Goal: Task Accomplishment & Management: Use online tool/utility

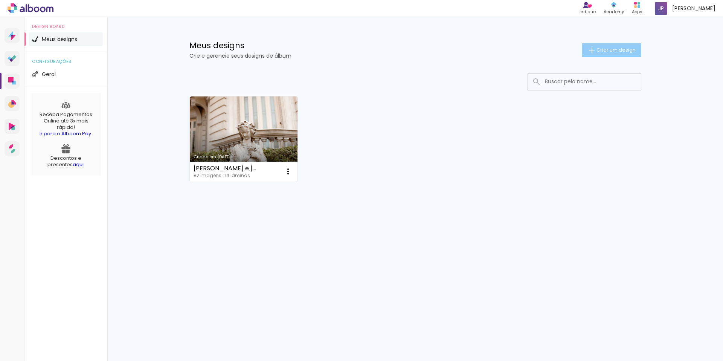
click at [626, 49] on span "Criar um design" at bounding box center [616, 49] width 39 height 5
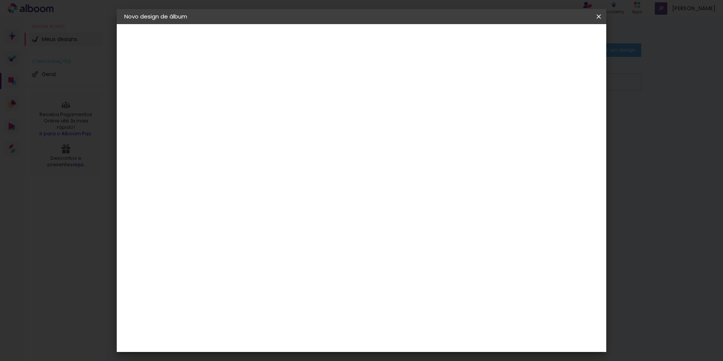
click at [0, 0] on paper-input-container "Título do álbum" at bounding box center [0, 0] width 0 height 0
click at [248, 99] on input at bounding box center [248, 101] width 0 height 12
type input "JULIA E PAULO. WEDDING"
type paper-input "JULIA E PAULO. WEDDING"
click at [0, 0] on iron-pages "Fornecedor Escolhendo fornecedor..." at bounding box center [0, 0] width 0 height 0
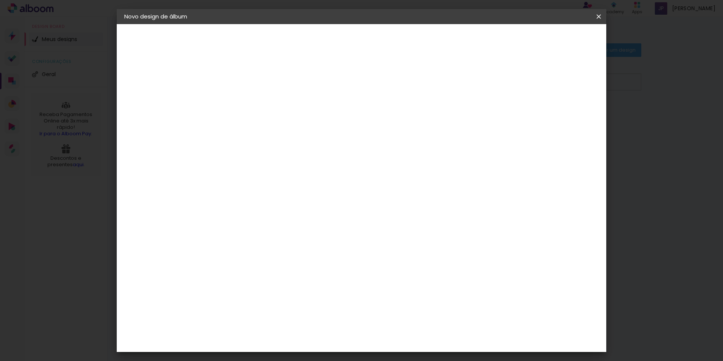
click at [0, 0] on slot "Avançar" at bounding box center [0, 0] width 0 height 0
click at [286, 146] on input at bounding box center [267, 143] width 76 height 9
type input "A"
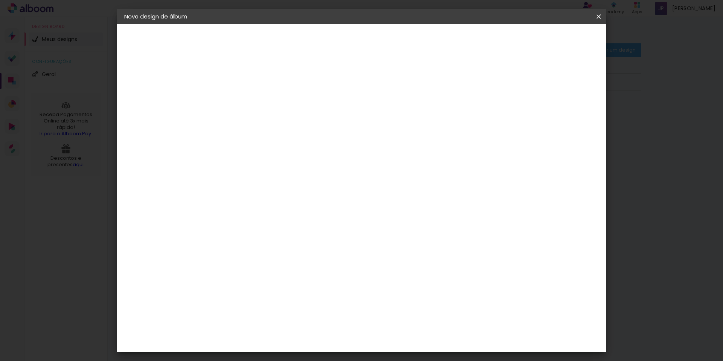
click at [261, 354] on div "Dueto" at bounding box center [252, 357] width 18 height 6
click at [0, 0] on slot "Avançar" at bounding box center [0, 0] width 0 height 0
click at [683, 43] on iron-overlay-backdrop at bounding box center [361, 180] width 723 height 361
click at [0, 0] on slot "Voltar" at bounding box center [0, 0] width 0 height 0
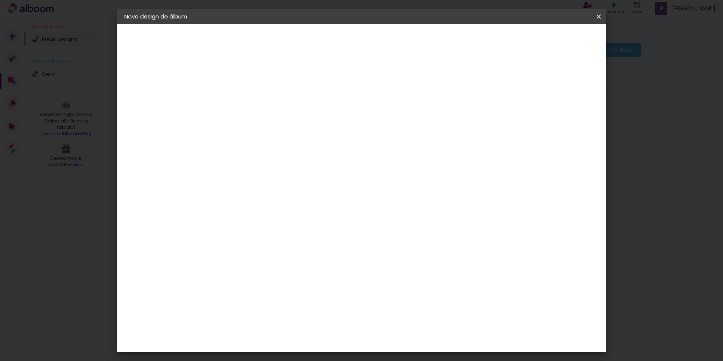
click at [348, 38] on paper-button "Voltar" at bounding box center [332, 40] width 31 height 13
click at [0, 0] on iron-icon at bounding box center [0, 0] width 0 height 0
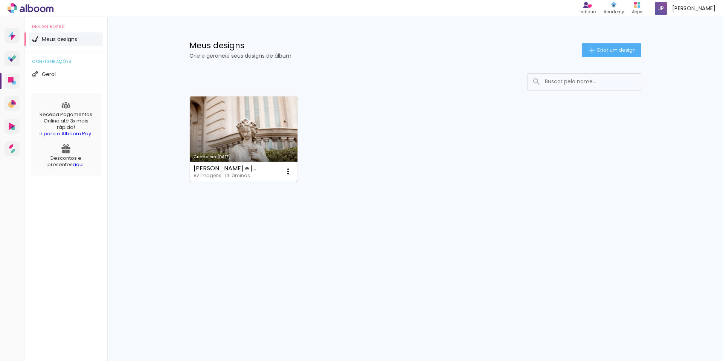
click at [250, 138] on link "Criado em [DATE]" at bounding box center [244, 138] width 108 height 85
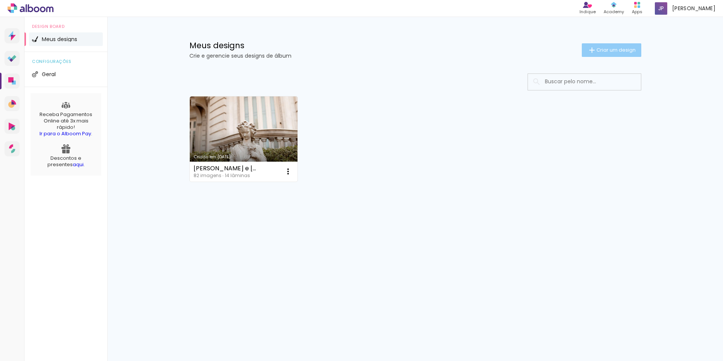
click at [623, 48] on span "Criar um design" at bounding box center [616, 49] width 39 height 5
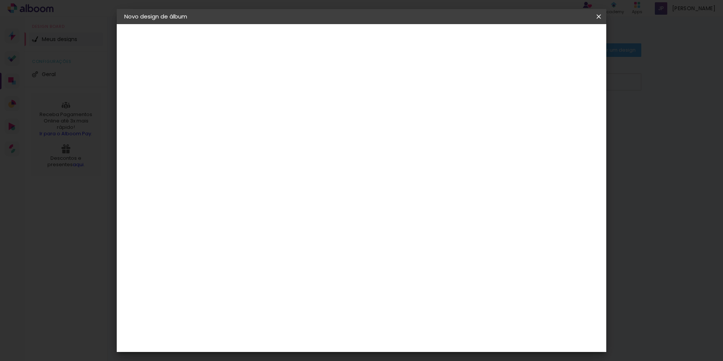
click at [248, 102] on input at bounding box center [248, 101] width 0 height 12
type input "JULIA E [DOMAIN_NAME]"
type paper-input "JULIA E [DOMAIN_NAME]"
click at [0, 0] on slot "Avançar" at bounding box center [0, 0] width 0 height 0
click at [283, 144] on input at bounding box center [267, 143] width 76 height 9
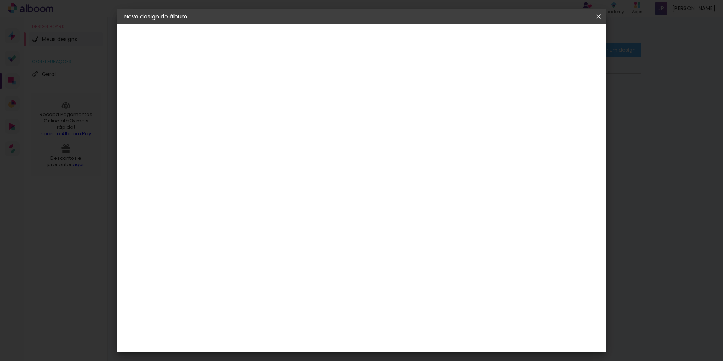
type input "DUE"
type paper-input "DUE"
click at [274, 165] on paper-item "Dueto" at bounding box center [259, 170] width 66 height 17
click at [0, 0] on slot "Avançar" at bounding box center [0, 0] width 0 height 0
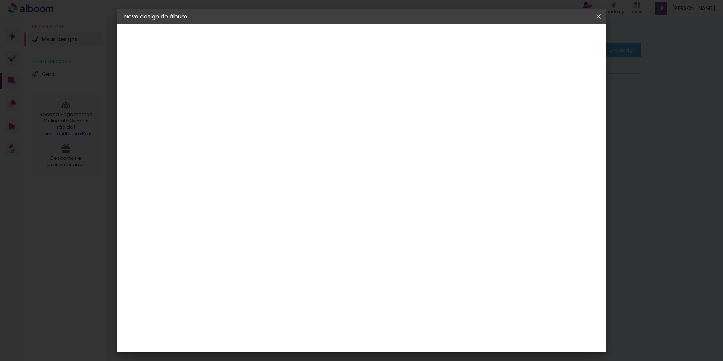
click at [351, 265] on span "30.5 × 61 cm" at bounding box center [338, 272] width 25 height 15
click at [0, 0] on slot "Avançar" at bounding box center [0, 0] width 0 height 0
click at [558, 42] on span "Iniciar design" at bounding box center [540, 39] width 34 height 5
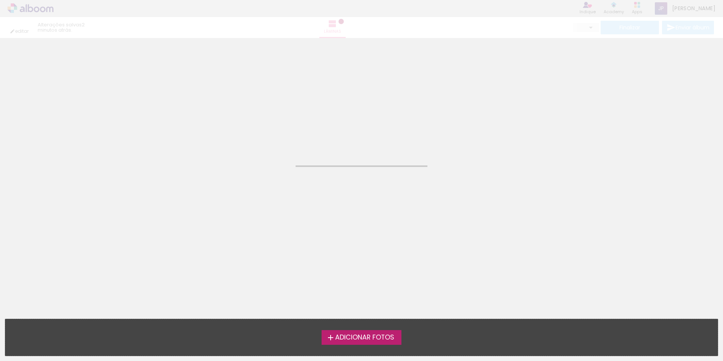
click at [380, 339] on span "Adicionar Fotos" at bounding box center [364, 337] width 59 height 7
click at [0, 0] on input "file" at bounding box center [0, 0] width 0 height 0
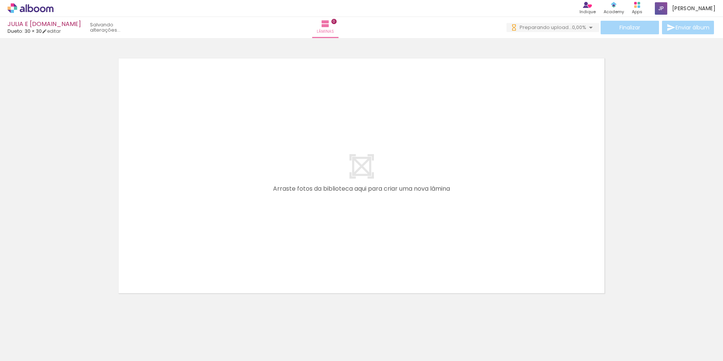
click at [393, 94] on quentale-layouter at bounding box center [361, 175] width 503 height 251
drag, startPoint x: 305, startPoint y: 185, endPoint x: 317, endPoint y: 164, distance: 24.0
click at [317, 164] on quentale-workspace at bounding box center [361, 180] width 723 height 361
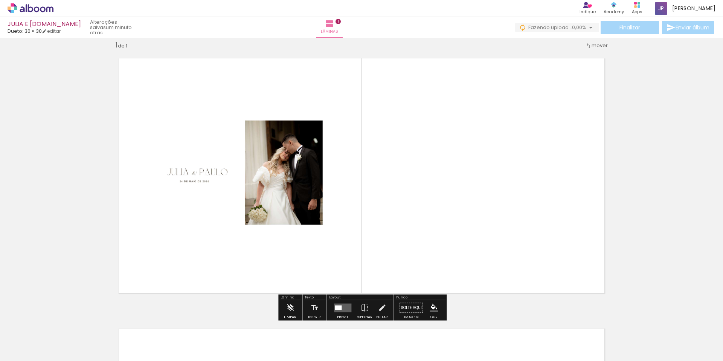
scroll to position [10, 0]
drag, startPoint x: 277, startPoint y: 95, endPoint x: 473, endPoint y: 111, distance: 196.2
click at [473, 111] on quentale-layouter at bounding box center [361, 175] width 503 height 251
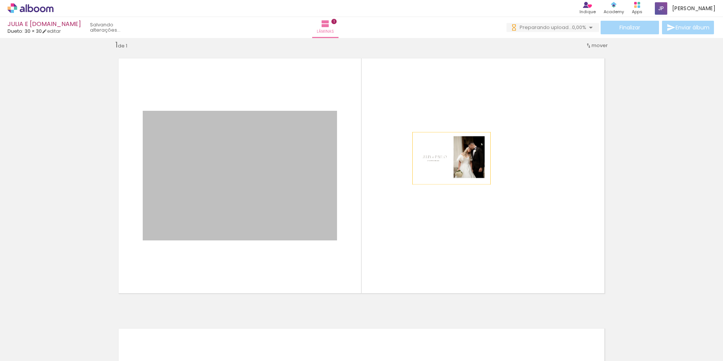
scroll to position [0, 0]
drag, startPoint x: 397, startPoint y: 162, endPoint x: 452, endPoint y: 158, distance: 54.8
click at [452, 158] on quentale-layouter at bounding box center [361, 175] width 503 height 251
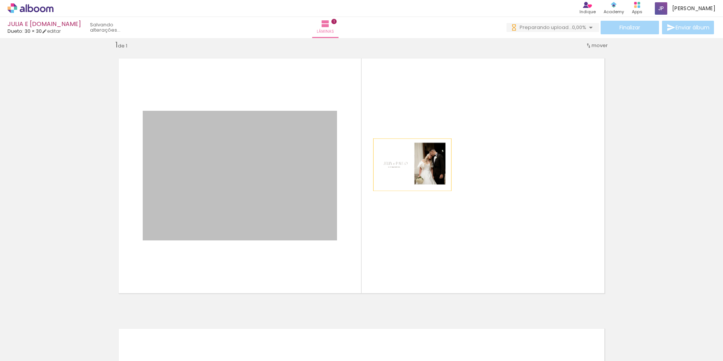
drag, startPoint x: 298, startPoint y: 171, endPoint x: 471, endPoint y: 160, distance: 172.5
click at [471, 160] on quentale-layouter at bounding box center [361, 175] width 503 height 251
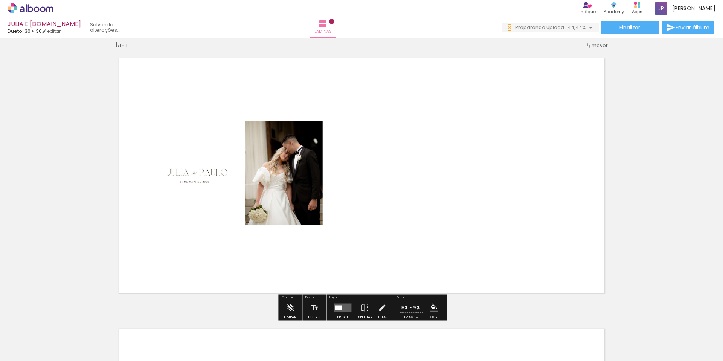
click at [343, 97] on quentale-layouter at bounding box center [361, 175] width 503 height 251
click at [342, 306] on quentale-layouter at bounding box center [342, 307] width 17 height 9
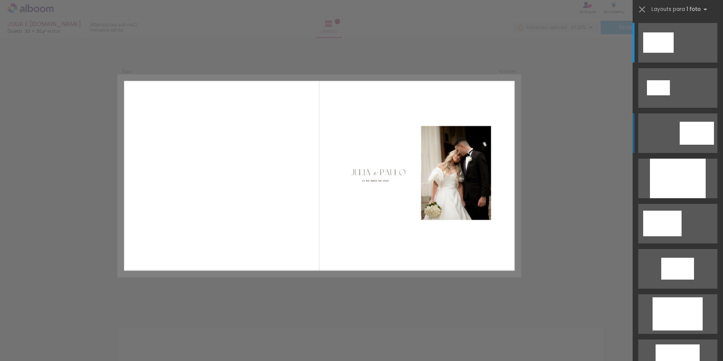
click at [674, 53] on div at bounding box center [658, 42] width 31 height 20
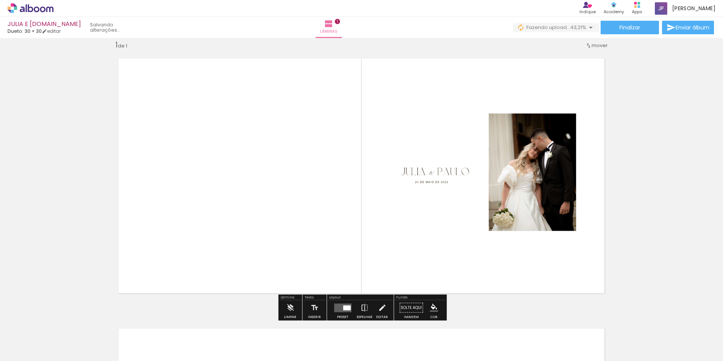
click at [661, 171] on div "Inserir lâmina 1 de 1" at bounding box center [361, 301] width 723 height 541
click at [651, 203] on div "Inserir lâmina 1 de 1" at bounding box center [361, 301] width 723 height 541
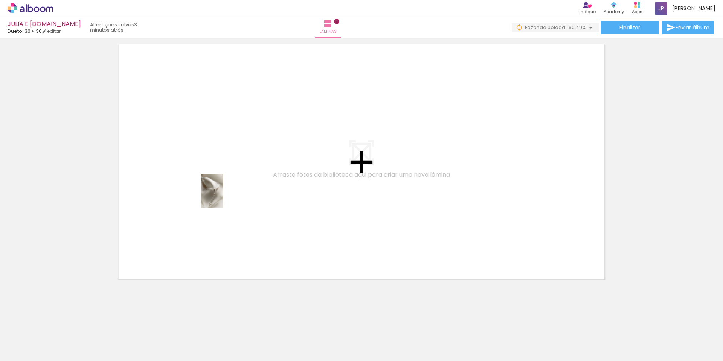
drag, startPoint x: 207, startPoint y: 339, endPoint x: 223, endPoint y: 197, distance: 143.4
click at [223, 197] on quentale-workspace at bounding box center [361, 180] width 723 height 361
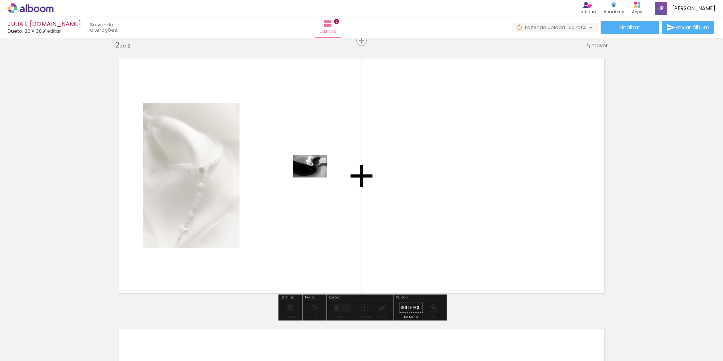
drag, startPoint x: 169, startPoint y: 331, endPoint x: 316, endPoint y: 177, distance: 212.6
click at [316, 177] on quentale-workspace at bounding box center [361, 180] width 723 height 361
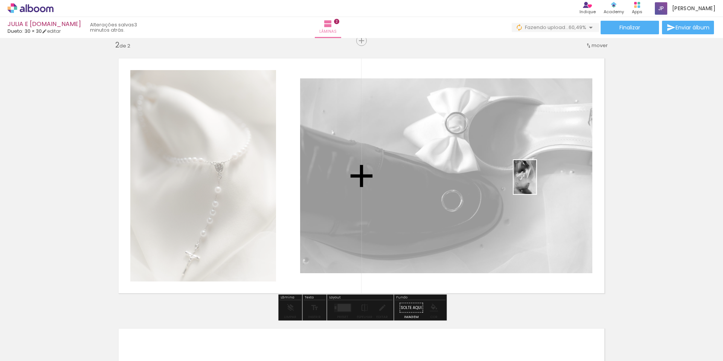
drag, startPoint x: 121, startPoint y: 342, endPoint x: 536, endPoint y: 183, distance: 445.2
click at [536, 183] on quentale-workspace at bounding box center [361, 180] width 723 height 361
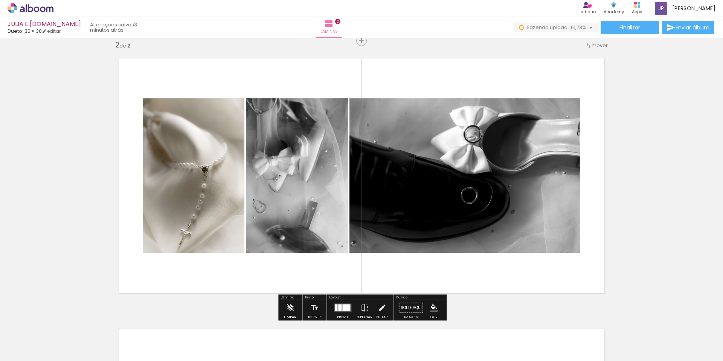
click at [342, 306] on div at bounding box center [346, 307] width 8 height 7
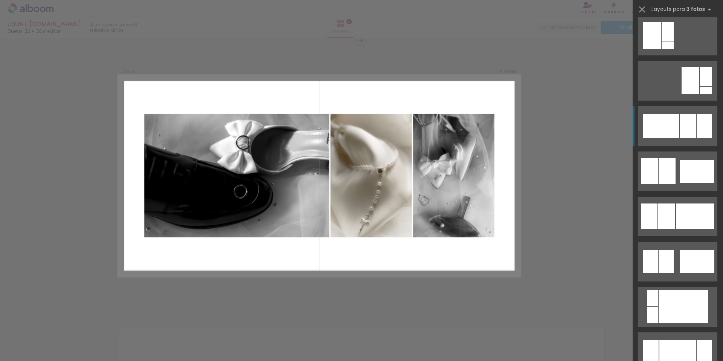
scroll to position [457, 0]
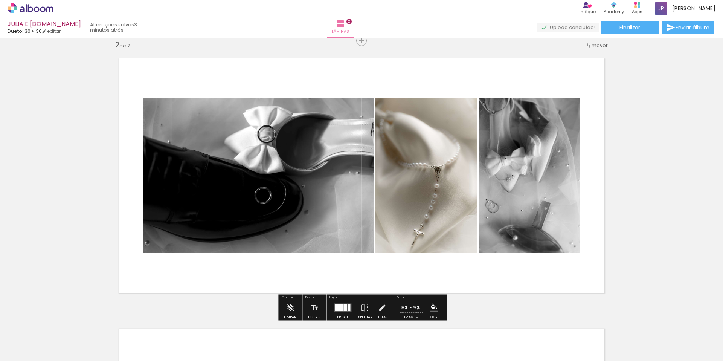
click at [655, 193] on div "Inserir lâmina 1 de 2 Inserir lâmina 2 de 2" at bounding box center [361, 166] width 723 height 811
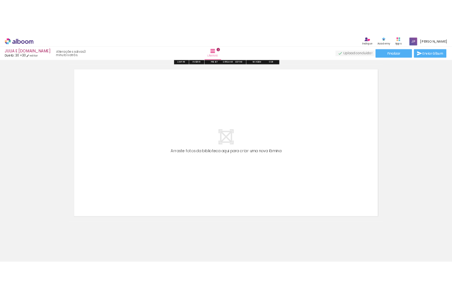
scroll to position [564, 0]
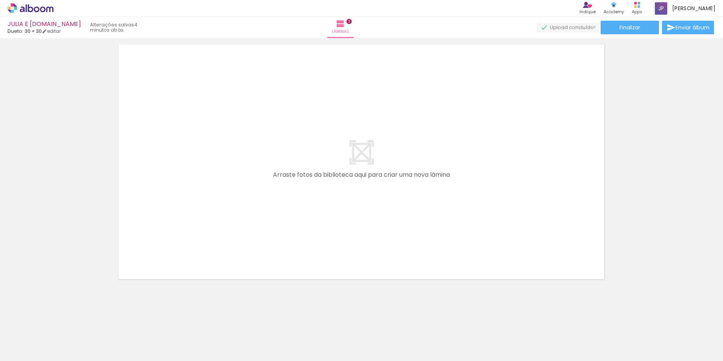
click at [62, 361] on iron-horizontal-list at bounding box center [54, 337] width 15 height 47
drag, startPoint x: 715, startPoint y: 341, endPoint x: 709, endPoint y: 342, distance: 5.7
click at [709, 342] on div at bounding box center [708, 335] width 25 height 37
click at [62, 359] on iron-horizontal-list at bounding box center [54, 337] width 15 height 47
click at [57, 330] on quentale-thumb at bounding box center [75, 335] width 42 height 43
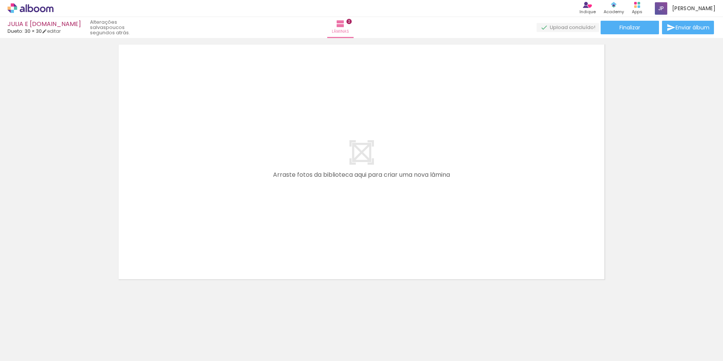
click at [92, 340] on div at bounding box center [75, 336] width 34 height 24
drag, startPoint x: 250, startPoint y: 342, endPoint x: 294, endPoint y: 173, distance: 175.2
click at [294, 173] on quentale-workspace at bounding box center [361, 180] width 723 height 361
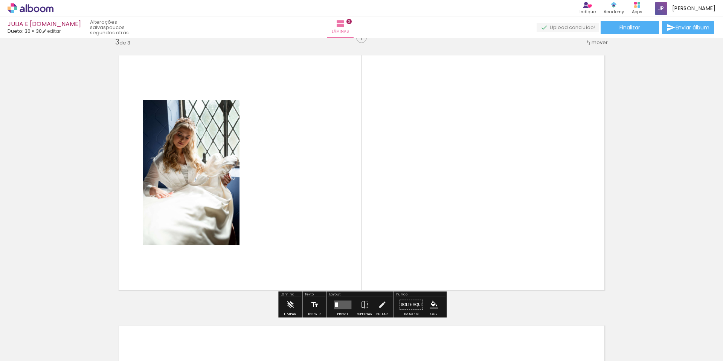
scroll to position [550, 0]
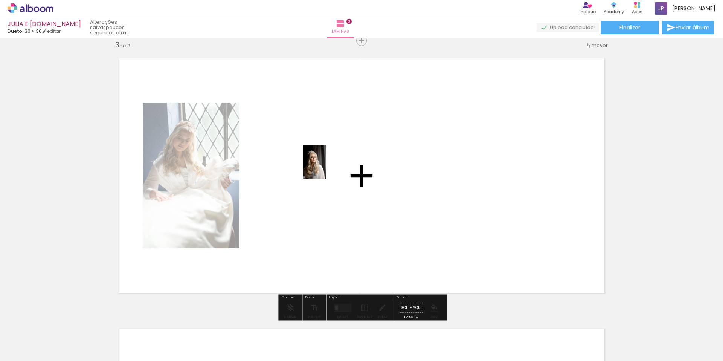
drag, startPoint x: 292, startPoint y: 339, endPoint x: 326, endPoint y: 168, distance: 174.4
click at [326, 168] on quentale-workspace at bounding box center [361, 180] width 723 height 361
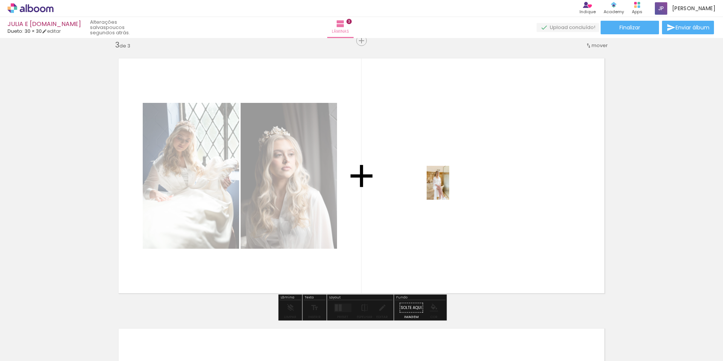
drag, startPoint x: 332, startPoint y: 340, endPoint x: 450, endPoint y: 187, distance: 193.1
click at [450, 187] on quentale-workspace at bounding box center [361, 180] width 723 height 361
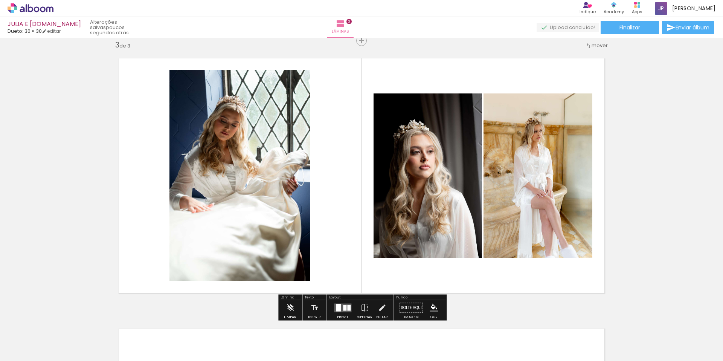
click at [347, 310] on div at bounding box center [348, 308] width 3 height 6
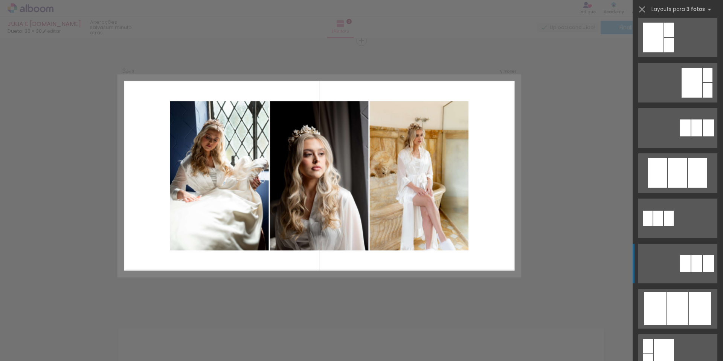
scroll to position [232, 0]
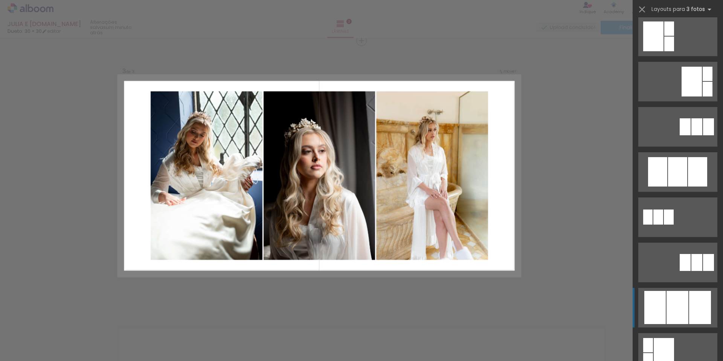
click at [677, 186] on div at bounding box center [677, 171] width 19 height 29
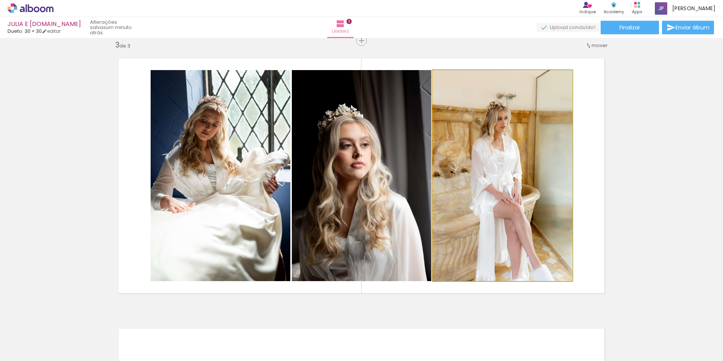
click at [483, 147] on quentale-photo at bounding box center [503, 175] width 140 height 211
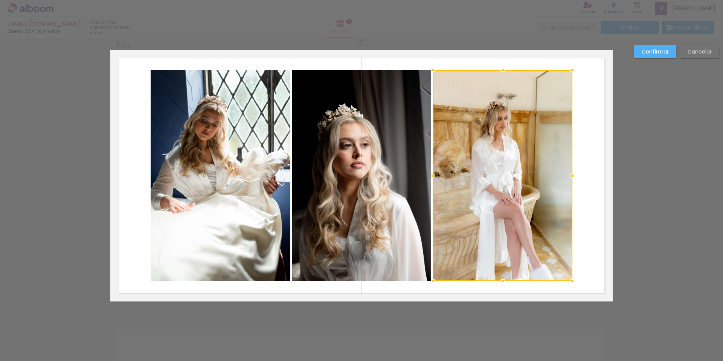
click at [483, 147] on div at bounding box center [503, 175] width 140 height 211
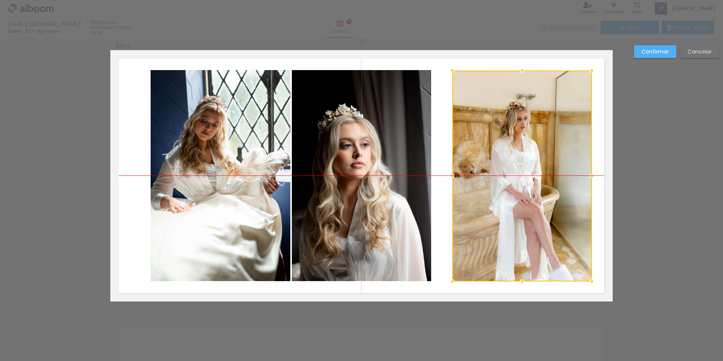
drag, startPoint x: 483, startPoint y: 148, endPoint x: 503, endPoint y: 145, distance: 19.8
click at [503, 145] on div at bounding box center [522, 175] width 140 height 211
click at [443, 66] on quentale-layouter at bounding box center [361, 175] width 503 height 251
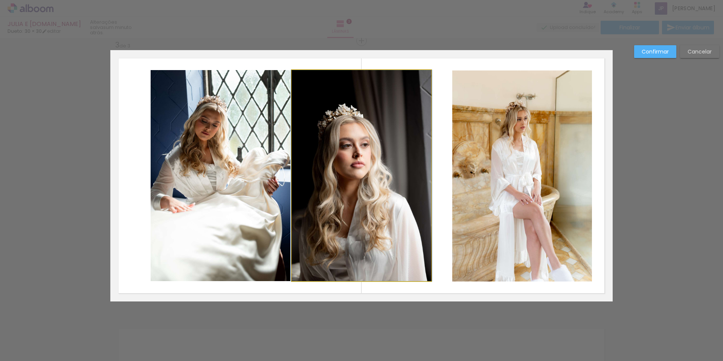
click at [387, 144] on quentale-photo at bounding box center [361, 175] width 139 height 211
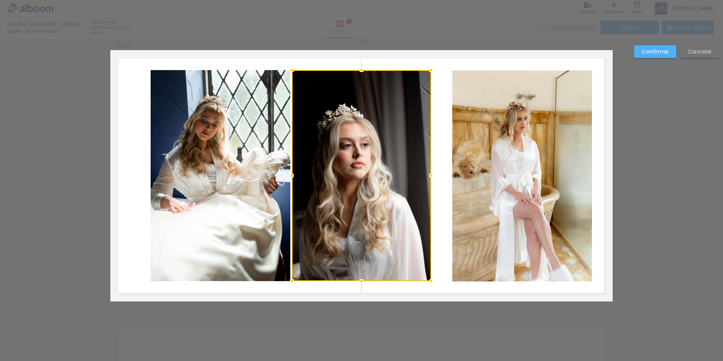
click at [500, 138] on quentale-photo at bounding box center [522, 175] width 140 height 211
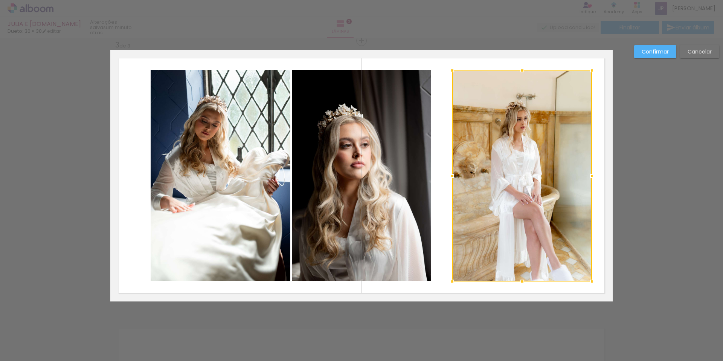
click at [498, 141] on div at bounding box center [522, 175] width 140 height 211
click at [640, 46] on paper-button "Confirmar" at bounding box center [655, 51] width 42 height 13
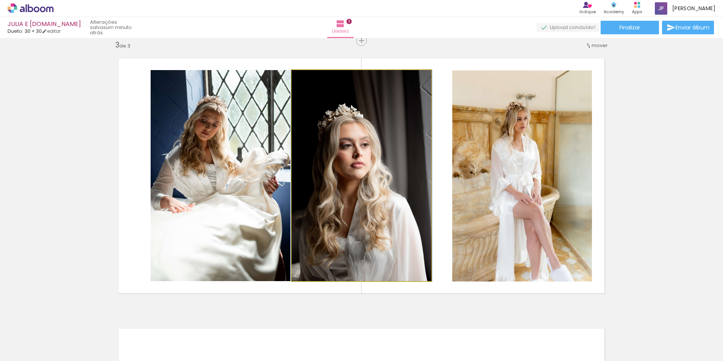
click at [383, 241] on quentale-photo at bounding box center [361, 175] width 139 height 211
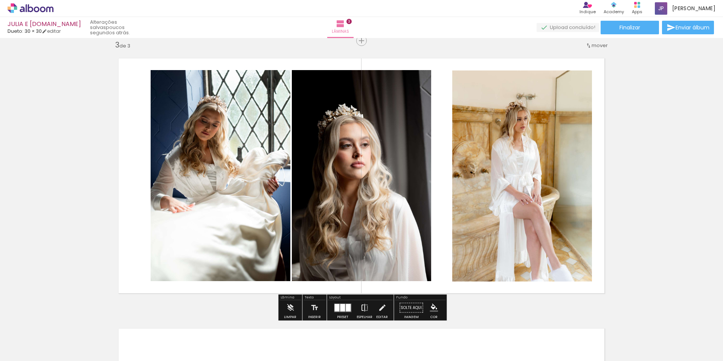
click at [364, 308] on iron-icon at bounding box center [365, 307] width 8 height 15
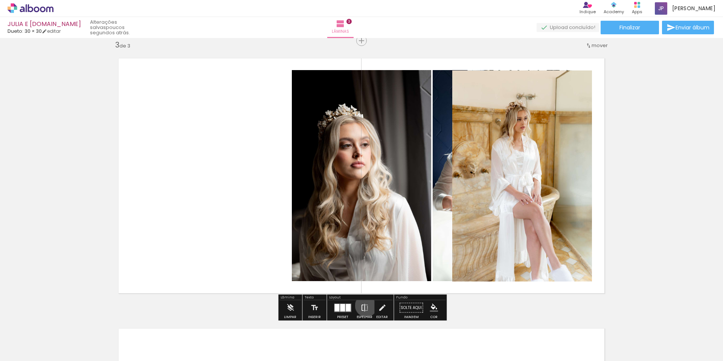
click at [365, 306] on iron-icon at bounding box center [365, 307] width 8 height 15
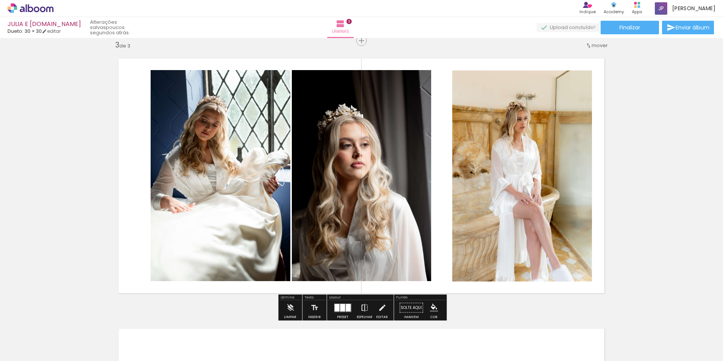
click at [365, 306] on iron-icon at bounding box center [365, 307] width 8 height 15
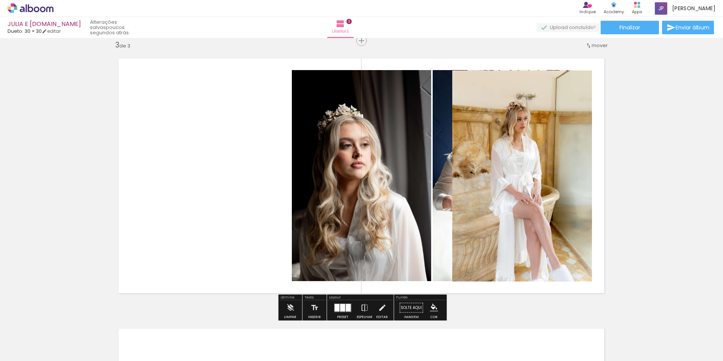
drag, startPoint x: 361, startPoint y: 297, endPoint x: 307, endPoint y: 294, distance: 54.7
click at [243, 260] on div "Inserir lâmina 1 de 3 Inserir lâmina 2 de 3 Inserir lâmina 3 de 3" at bounding box center [361, 31] width 723 height 1081
click at [372, 163] on quentale-photo at bounding box center [361, 175] width 139 height 211
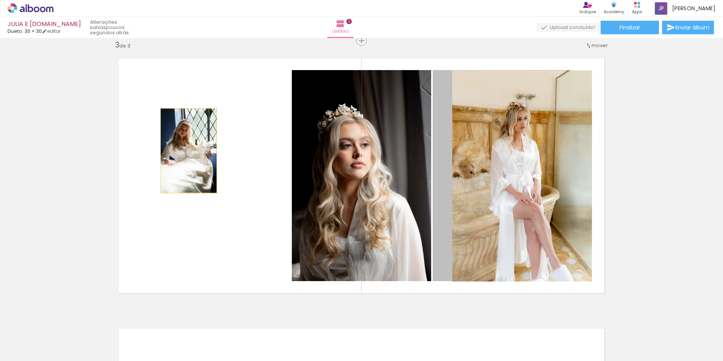
drag, startPoint x: 453, startPoint y: 153, endPoint x: 189, endPoint y: 151, distance: 264.1
click at [189, 151] on quentale-layouter at bounding box center [361, 175] width 503 height 251
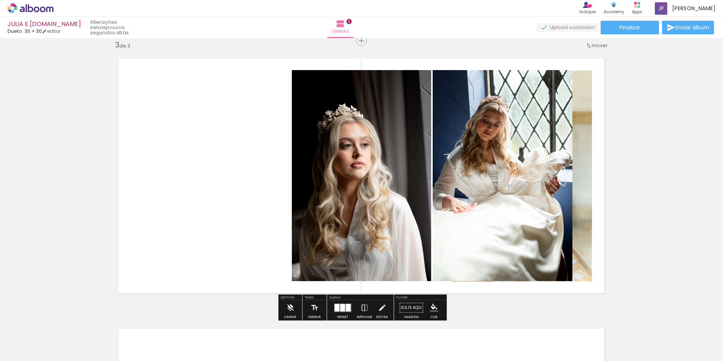
click at [440, 136] on quentale-photo at bounding box center [503, 175] width 140 height 211
click at [527, 100] on quentale-photo at bounding box center [503, 175] width 140 height 211
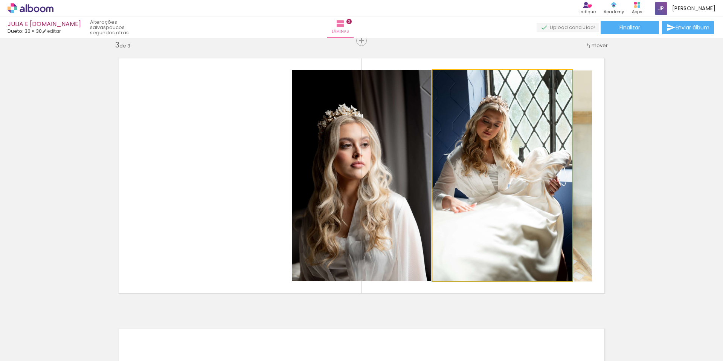
click at [527, 100] on quentale-photo at bounding box center [503, 175] width 140 height 211
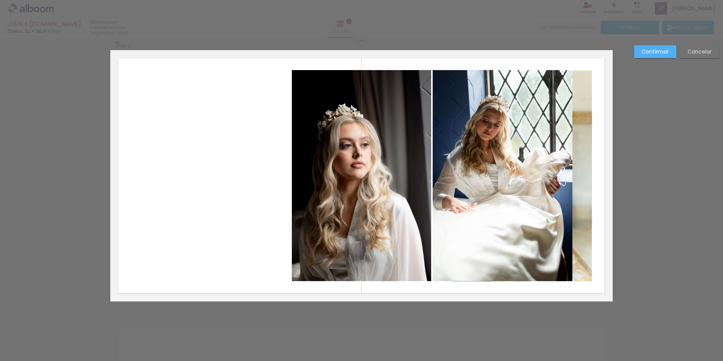
click at [513, 108] on quentale-photo at bounding box center [503, 175] width 140 height 211
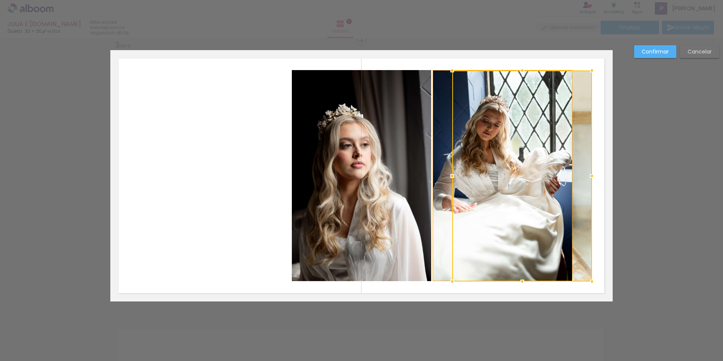
click at [513, 108] on div at bounding box center [522, 175] width 140 height 211
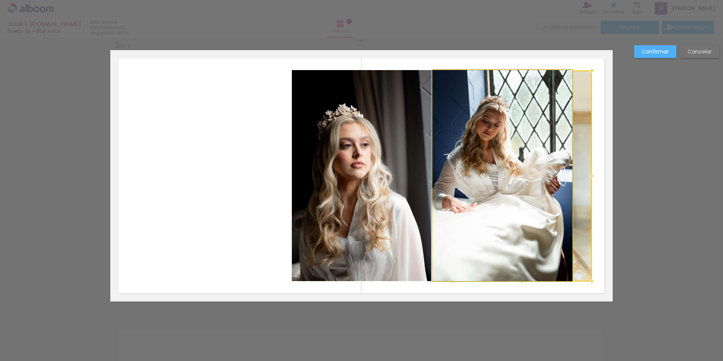
click at [440, 115] on quentale-photo at bounding box center [503, 175] width 140 height 211
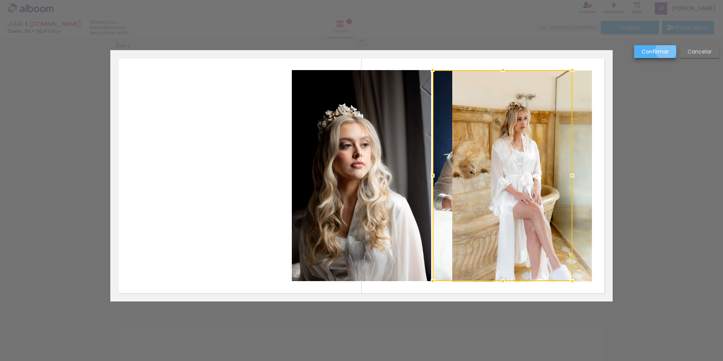
click at [0, 0] on slot "Confirmar" at bounding box center [0, 0] width 0 height 0
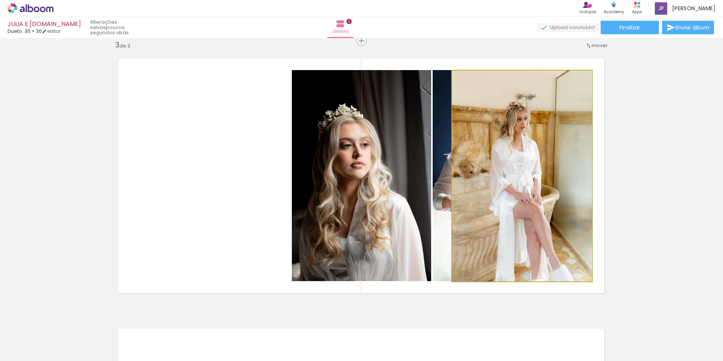
click at [475, 136] on quentale-photo at bounding box center [522, 175] width 140 height 211
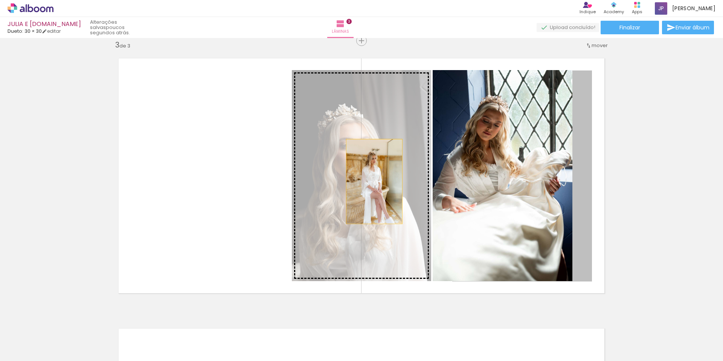
drag, startPoint x: 497, startPoint y: 171, endPoint x: 365, endPoint y: 180, distance: 132.2
click at [0, 0] on slot at bounding box center [0, 0] width 0 height 0
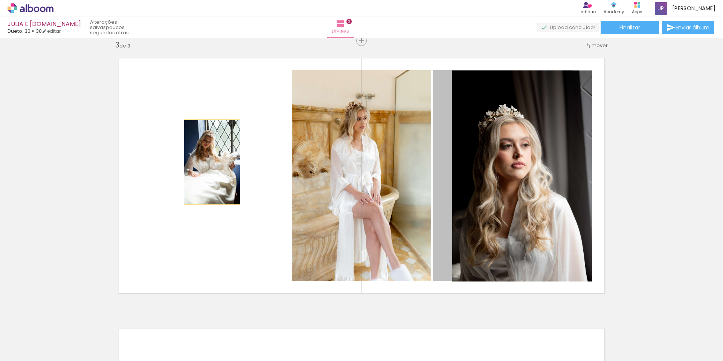
drag, startPoint x: 505, startPoint y: 172, endPoint x: 212, endPoint y: 162, distance: 292.9
click at [212, 162] on quentale-layouter at bounding box center [361, 175] width 503 height 251
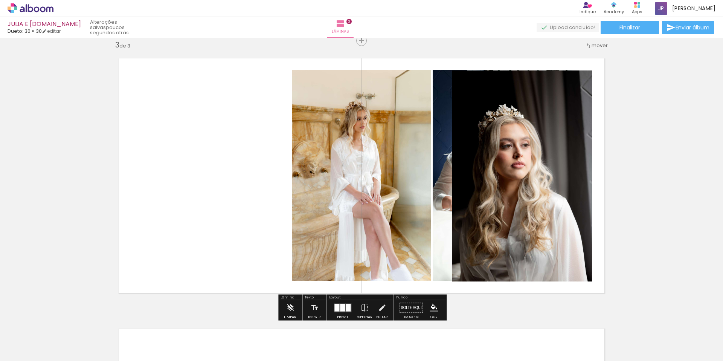
click at [535, 150] on quentale-photo at bounding box center [522, 175] width 140 height 211
click at [527, 180] on quentale-photo at bounding box center [522, 175] width 140 height 211
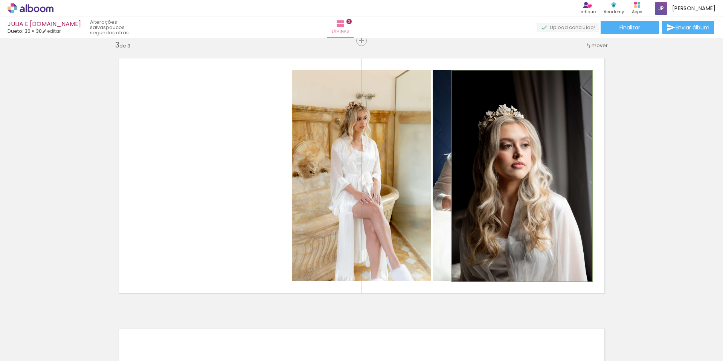
click at [500, 165] on quentale-photo at bounding box center [522, 175] width 140 height 211
click at [514, 165] on quentale-photo at bounding box center [522, 175] width 140 height 211
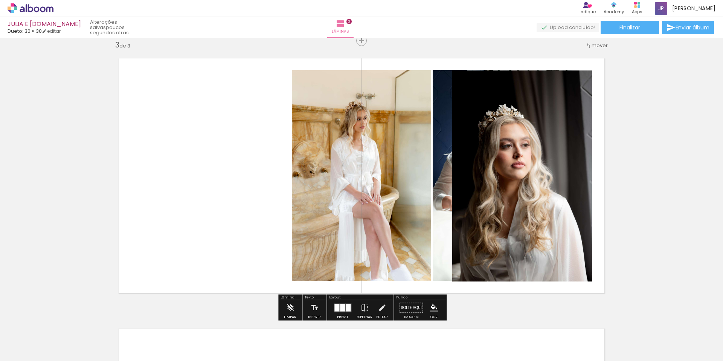
click at [445, 77] on iron-icon at bounding box center [441, 78] width 8 height 8
click at [445, 79] on iron-icon at bounding box center [441, 78] width 8 height 8
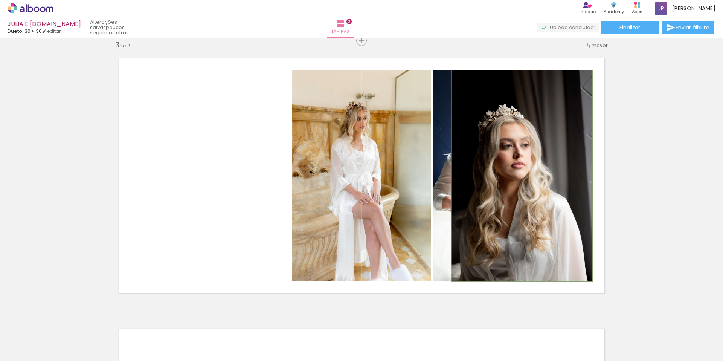
click at [460, 79] on iron-icon at bounding box center [461, 79] width 8 height 8
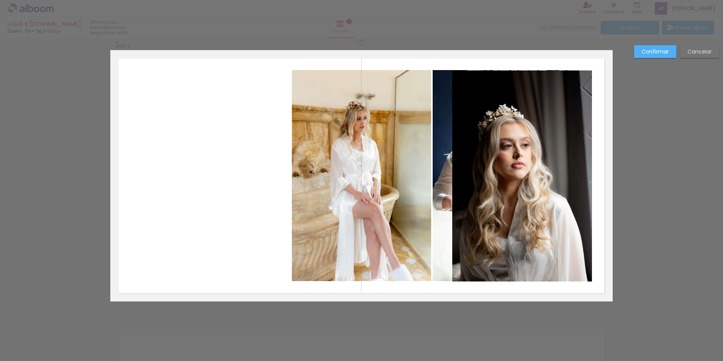
click at [0, 0] on slot "Confirmar" at bounding box center [0, 0] width 0 height 0
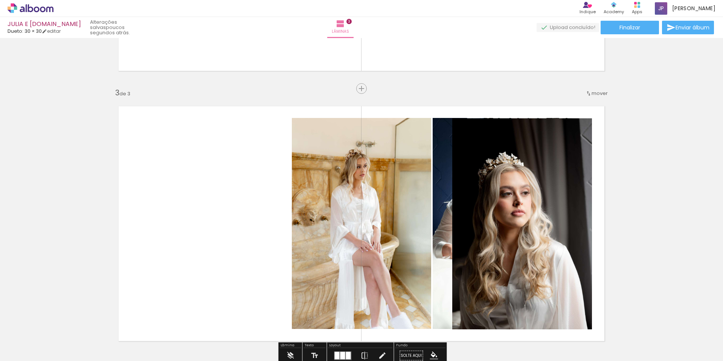
scroll to position [496, 0]
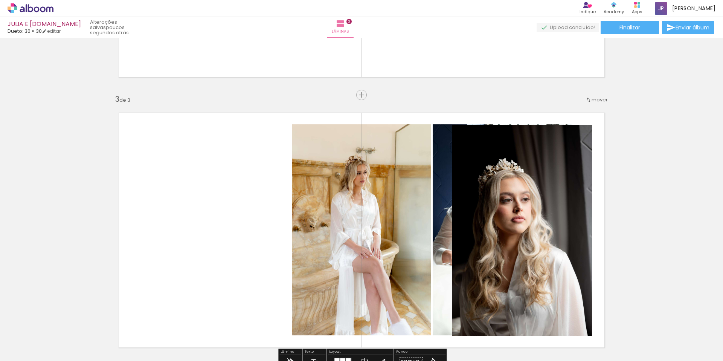
click at [599, 114] on quentale-layouter at bounding box center [361, 229] width 503 height 251
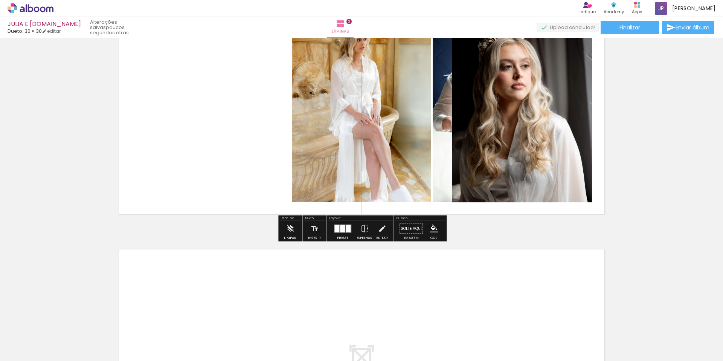
scroll to position [626, 0]
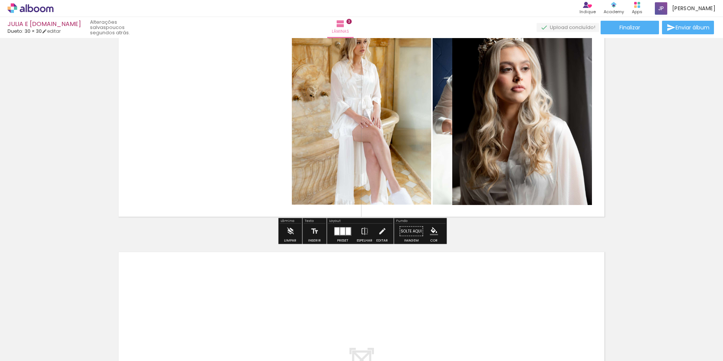
click at [343, 235] on quentale-layouter at bounding box center [342, 231] width 17 height 9
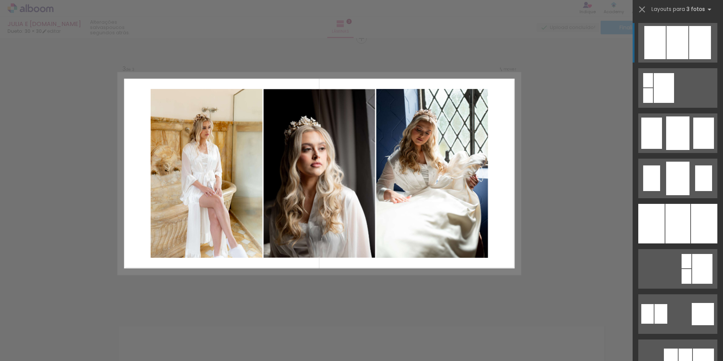
scroll to position [550, 0]
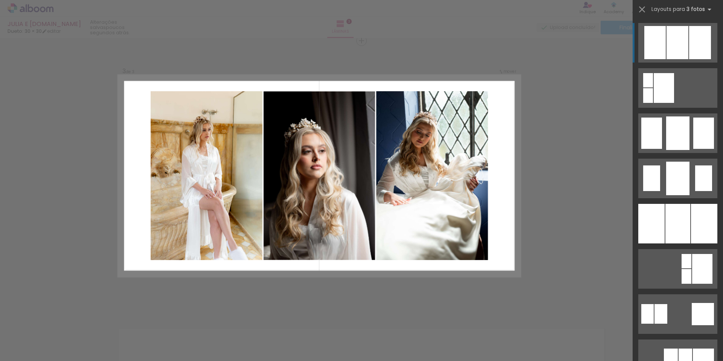
click at [584, 91] on div "Confirmar Cancelar" at bounding box center [361, 37] width 723 height 1098
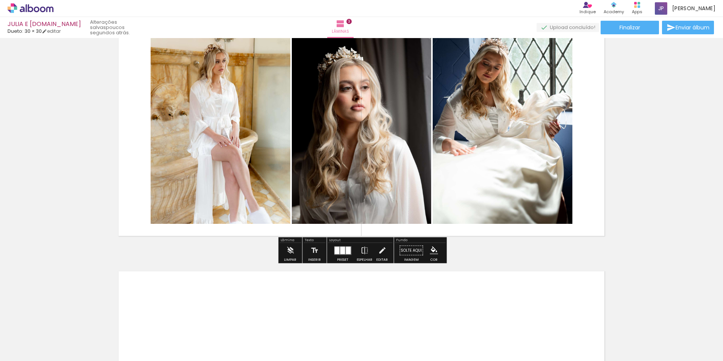
scroll to position [607, 0]
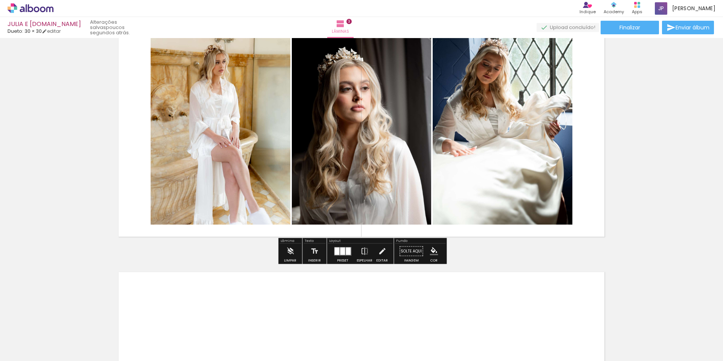
click at [486, 186] on quentale-photo at bounding box center [503, 119] width 140 height 211
click at [378, 253] on iron-icon at bounding box center [382, 251] width 8 height 15
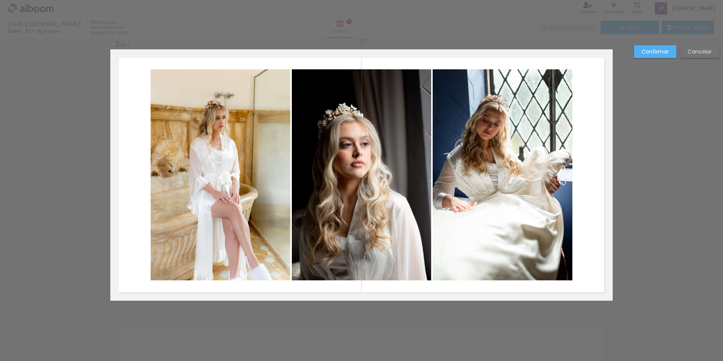
scroll to position [550, 0]
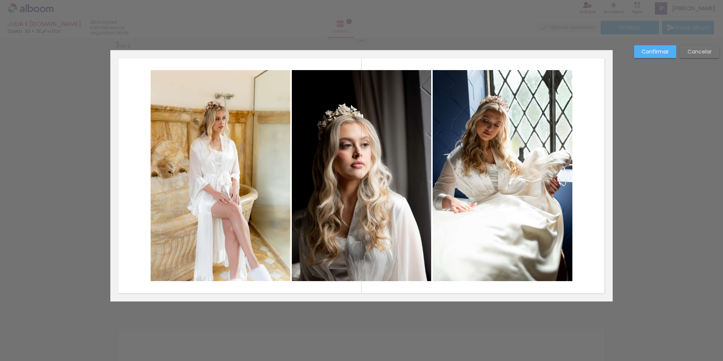
click at [470, 153] on quentale-photo at bounding box center [503, 175] width 140 height 211
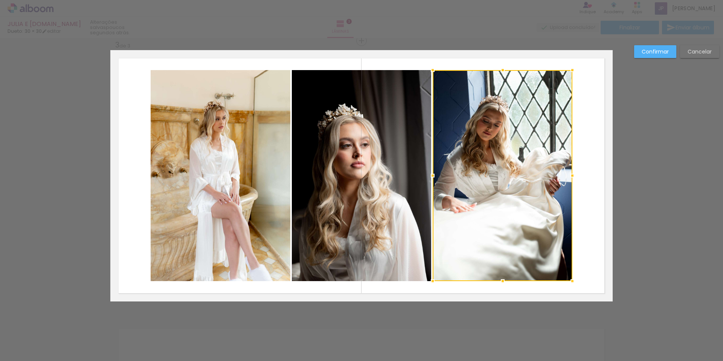
click at [470, 153] on div at bounding box center [503, 175] width 140 height 211
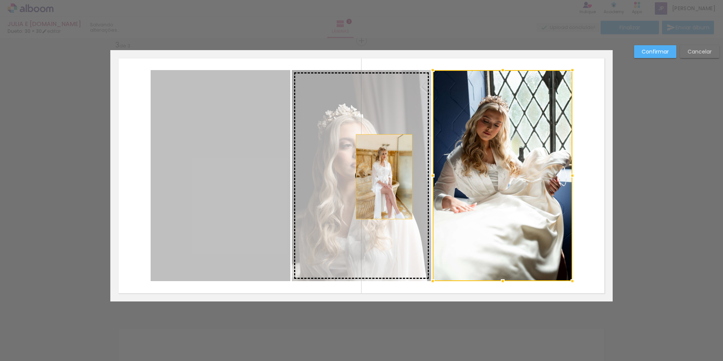
drag, startPoint x: 244, startPoint y: 173, endPoint x: 384, endPoint y: 177, distance: 140.2
click at [0, 0] on slot at bounding box center [0, 0] width 0 height 0
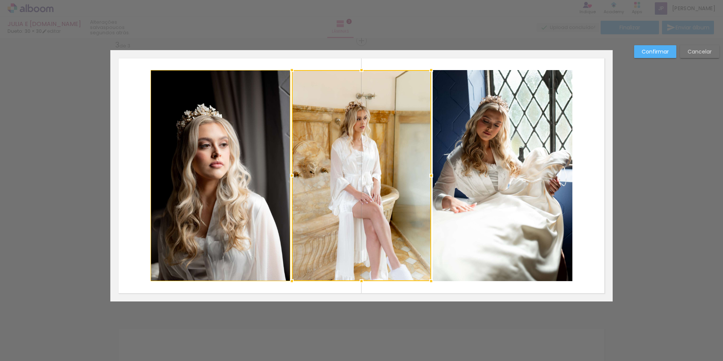
click at [0, 0] on slot "Confirmar" at bounding box center [0, 0] width 0 height 0
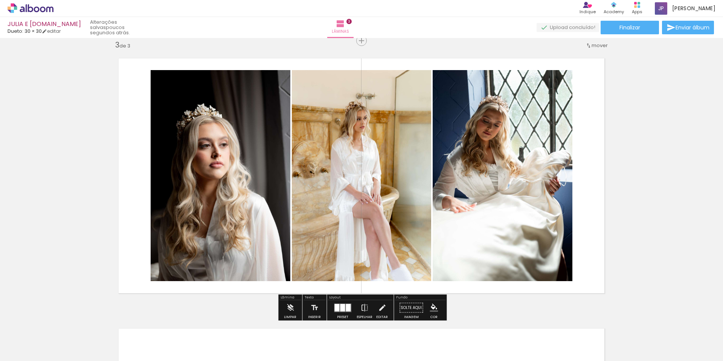
click at [669, 205] on div "Inserir lâmina 1 de 3 Inserir lâmina 2 de 3 Inserir lâmina 3 de 3" at bounding box center [361, 31] width 723 height 1081
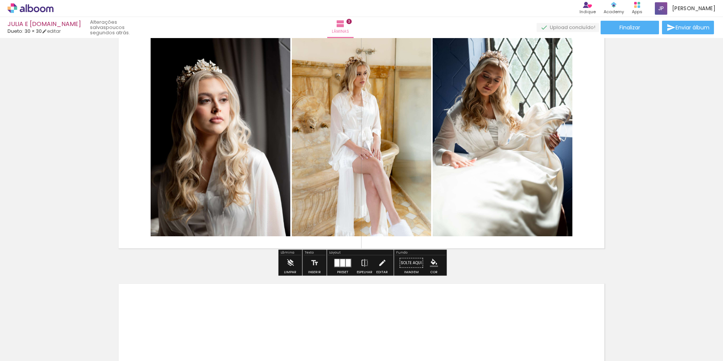
scroll to position [597, 0]
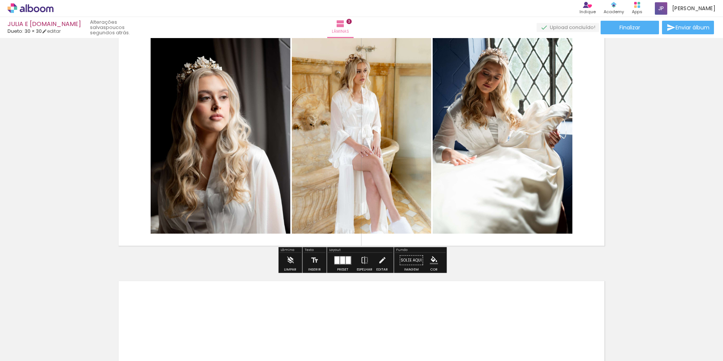
click at [406, 261] on paper-button "Solte aqui Imagem" at bounding box center [411, 262] width 27 height 19
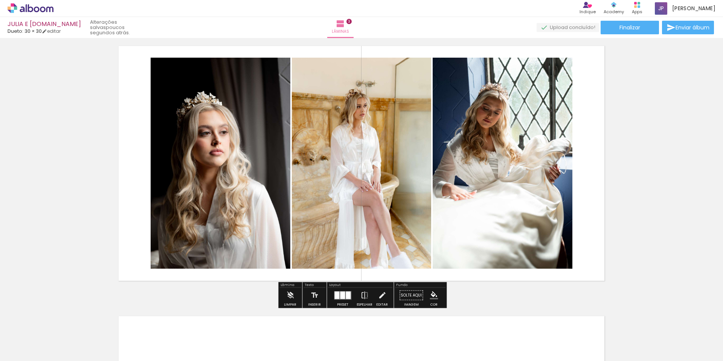
scroll to position [551, 0]
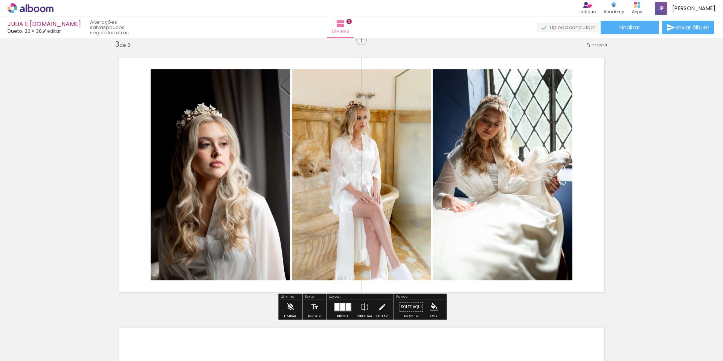
click at [625, 193] on div "Inserir lâmina 1 de 3 Inserir lâmina 2 de 3 Inserir lâmina 3 de 3" at bounding box center [361, 30] width 723 height 1081
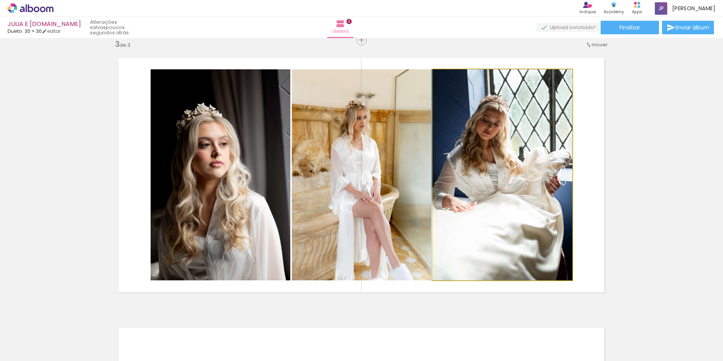
click at [549, 191] on quentale-photo at bounding box center [503, 174] width 140 height 211
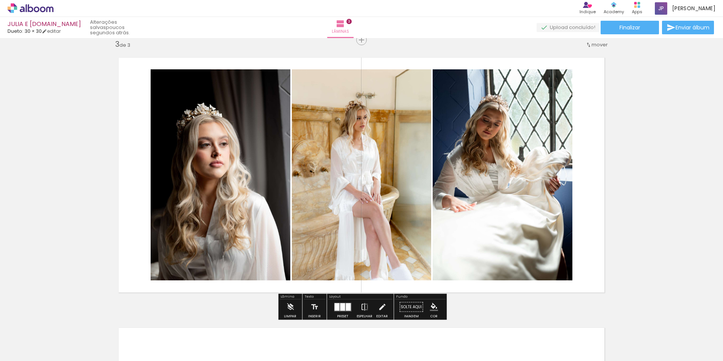
click at [346, 307] on div at bounding box center [348, 307] width 5 height 8
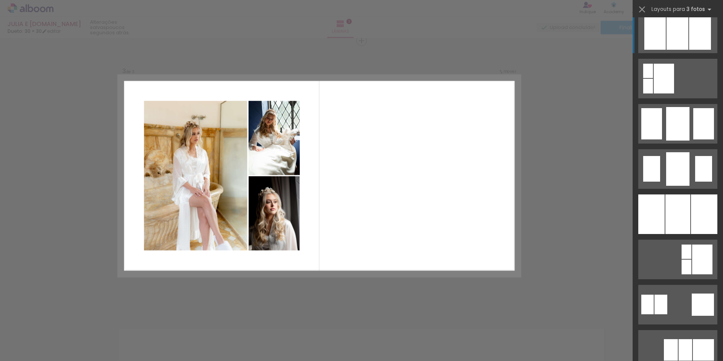
scroll to position [510, 0]
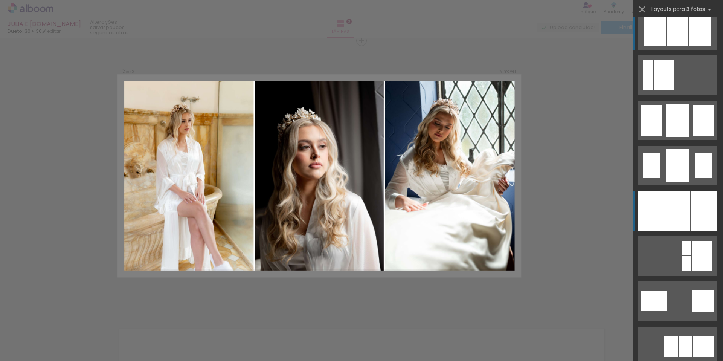
click at [685, 218] on div at bounding box center [678, 211] width 25 height 40
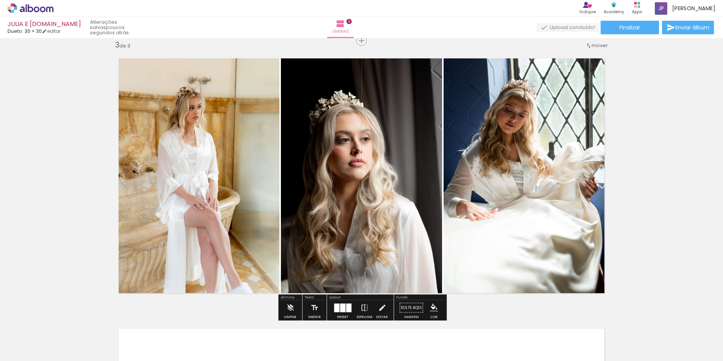
click at [176, 173] on quentale-photo at bounding box center [194, 175] width 169 height 251
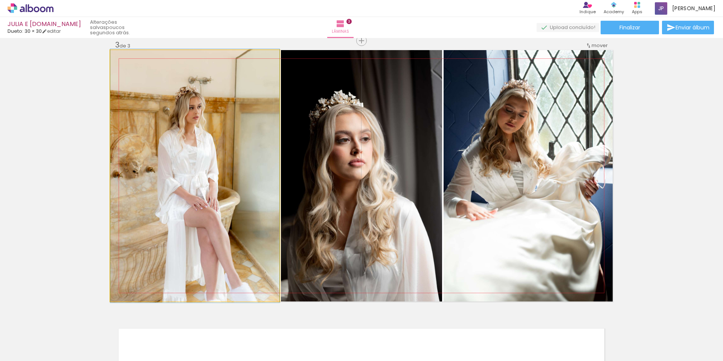
click at [176, 173] on quentale-photo at bounding box center [194, 175] width 169 height 251
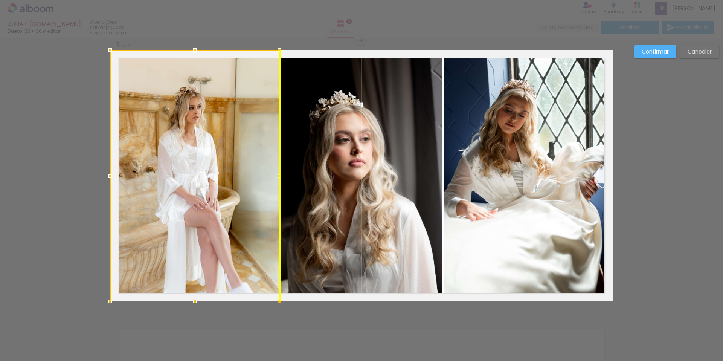
drag, startPoint x: 193, startPoint y: 196, endPoint x: 193, endPoint y: 181, distance: 15.1
click at [193, 181] on div at bounding box center [194, 175] width 169 height 251
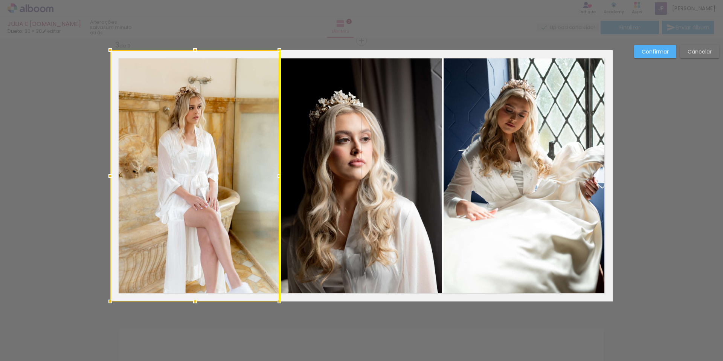
drag, startPoint x: 196, startPoint y: 185, endPoint x: 193, endPoint y: 161, distance: 24.3
click at [193, 161] on div at bounding box center [194, 175] width 169 height 251
click at [383, 346] on div "Confirmar Cancelar" at bounding box center [361, 37] width 723 height 1098
click at [563, 223] on quentale-photo at bounding box center [528, 175] width 169 height 251
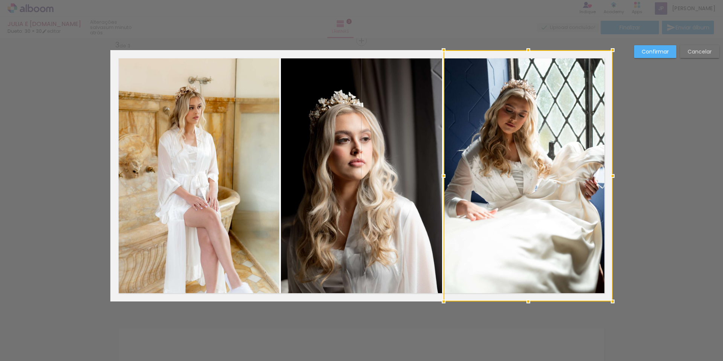
click at [563, 223] on div at bounding box center [528, 175] width 169 height 251
click at [559, 228] on div at bounding box center [528, 175] width 169 height 251
drag, startPoint x: 559, startPoint y: 228, endPoint x: 559, endPoint y: 212, distance: 16.2
click at [559, 212] on div at bounding box center [528, 175] width 169 height 251
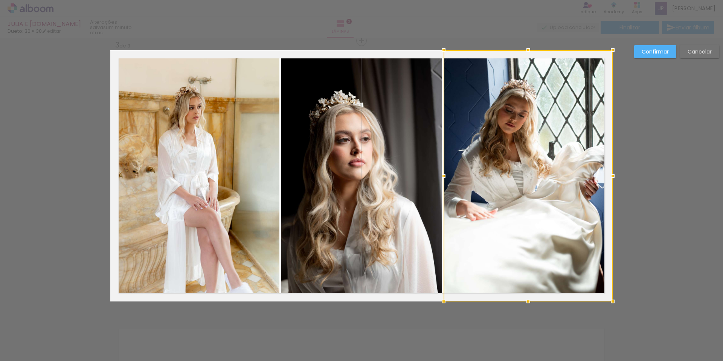
click at [683, 204] on div "Confirmar Cancelar" at bounding box center [361, 37] width 723 height 1098
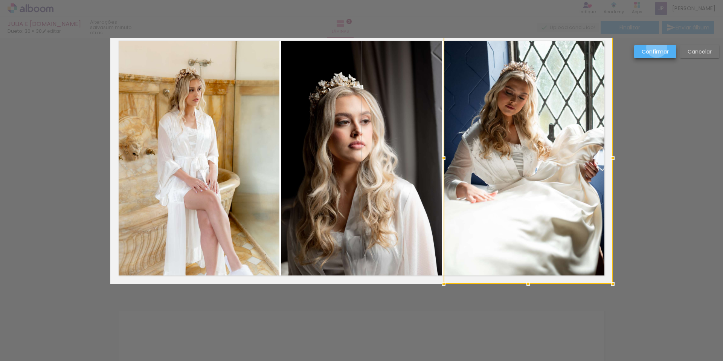
click at [0, 0] on slot "Confirmar" at bounding box center [0, 0] width 0 height 0
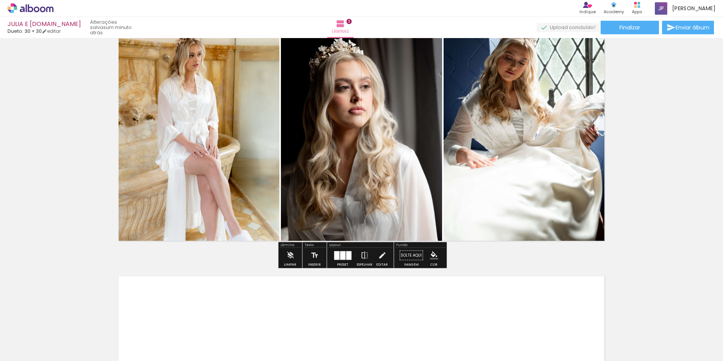
scroll to position [598, 0]
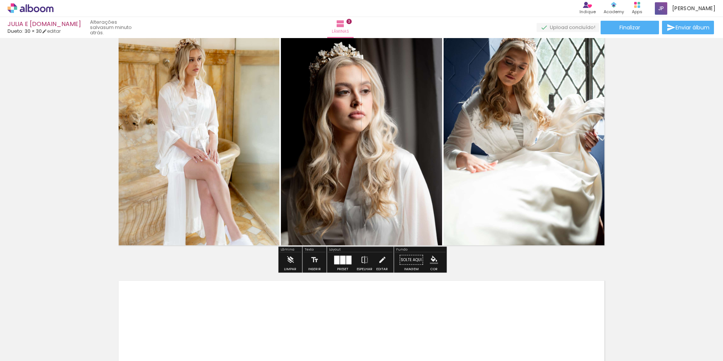
click at [340, 262] on div at bounding box center [342, 259] width 5 height 9
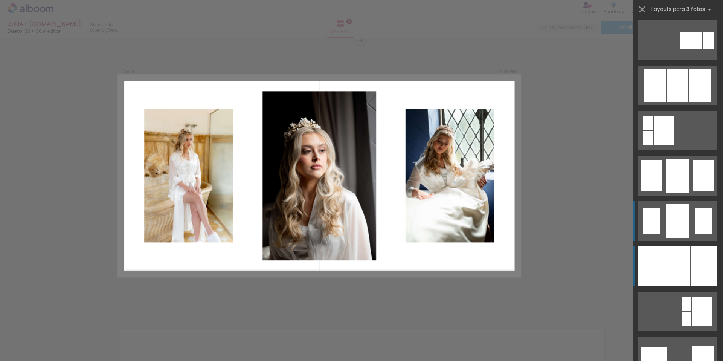
scroll to position [415, 0]
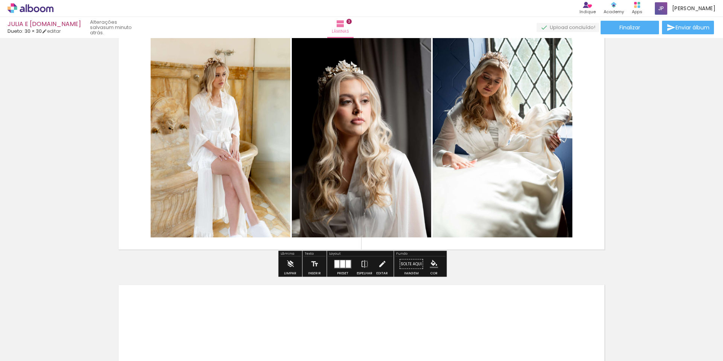
scroll to position [610, 0]
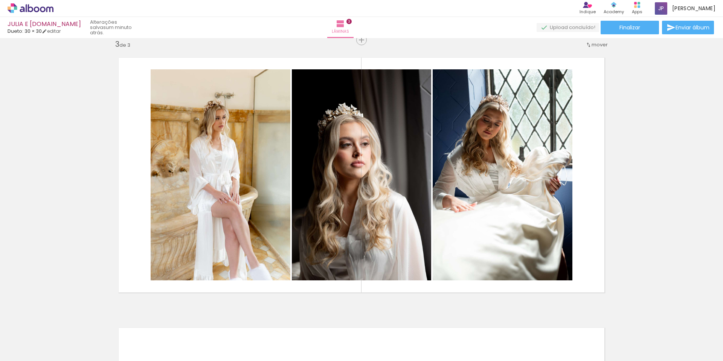
scroll to position [544, 0]
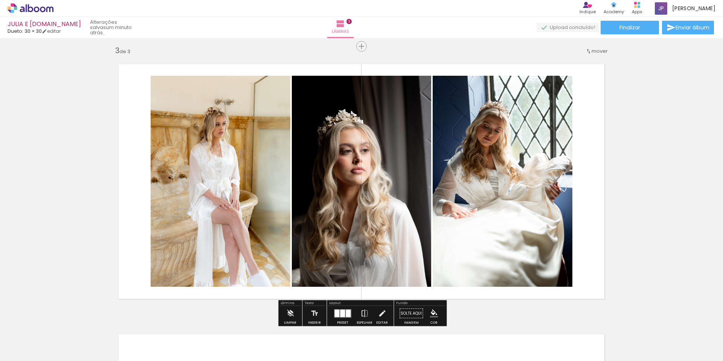
click at [242, 167] on quentale-photo at bounding box center [221, 181] width 140 height 211
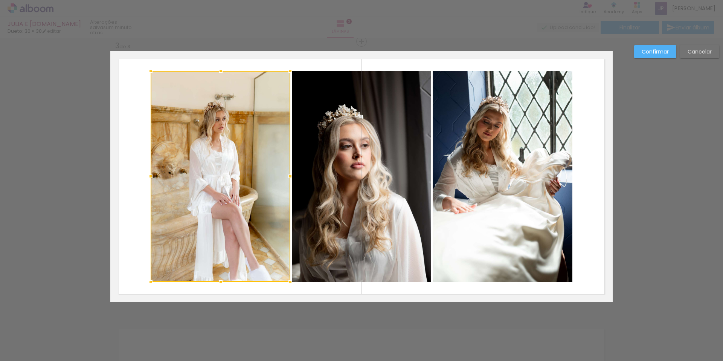
scroll to position [550, 0]
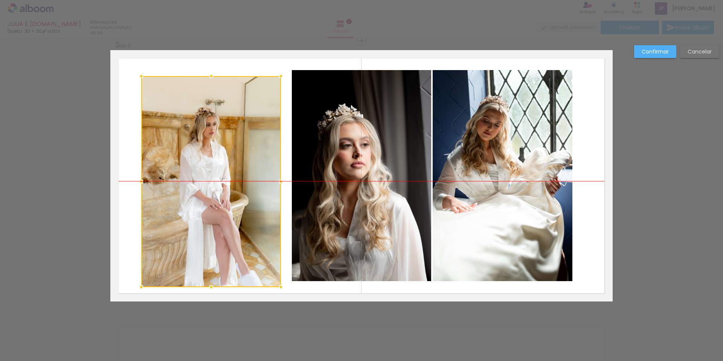
drag, startPoint x: 240, startPoint y: 171, endPoint x: 232, endPoint y: 173, distance: 8.7
click at [231, 174] on div at bounding box center [211, 181] width 140 height 211
click at [701, 55] on paper-button "Cancelar" at bounding box center [699, 51] width 39 height 13
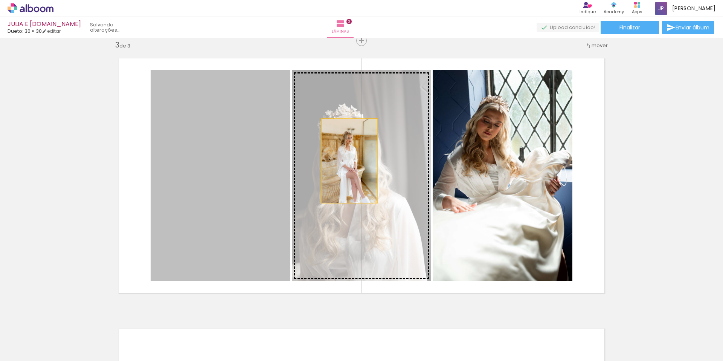
drag, startPoint x: 271, startPoint y: 160, endPoint x: 350, endPoint y: 161, distance: 78.4
click at [0, 0] on slot at bounding box center [0, 0] width 0 height 0
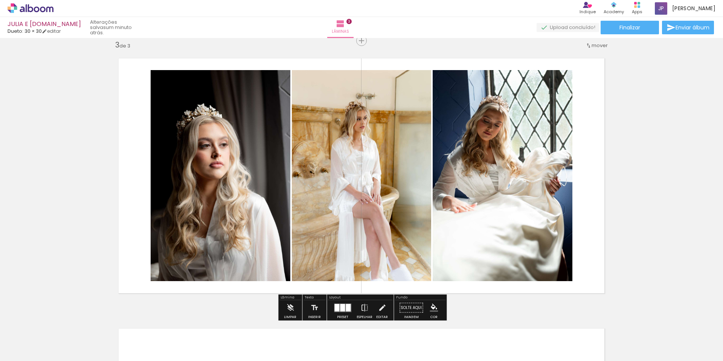
click at [649, 200] on div "Inserir lâmina 1 de 3 Inserir lâmina 2 de 3 Inserir lâmina 3 de 3" at bounding box center [361, 31] width 723 height 1081
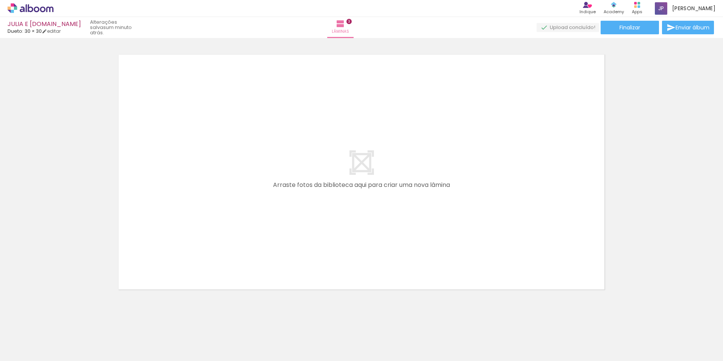
scroll to position [834, 0]
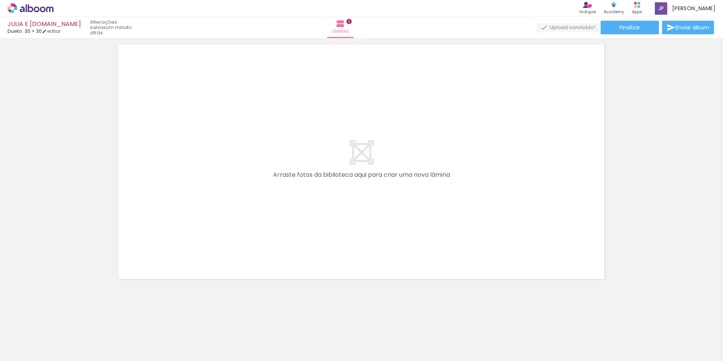
click at [62, 361] on iron-horizontal-list at bounding box center [54, 337] width 15 height 47
click at [92, 337] on div at bounding box center [75, 336] width 34 height 24
drag, startPoint x: 306, startPoint y: 339, endPoint x: 313, endPoint y: 173, distance: 166.7
click at [313, 173] on quentale-workspace at bounding box center [361, 180] width 723 height 361
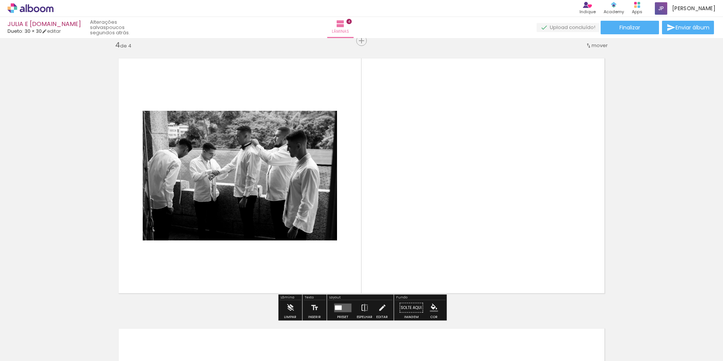
scroll to position [820, 0]
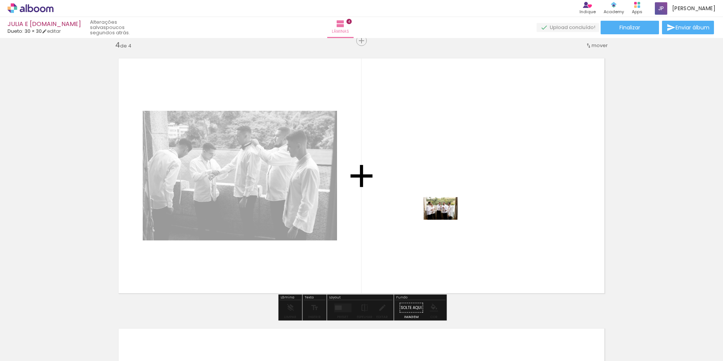
drag, startPoint x: 350, startPoint y: 337, endPoint x: 446, endPoint y: 220, distance: 151.5
click at [446, 220] on quentale-workspace at bounding box center [361, 180] width 723 height 361
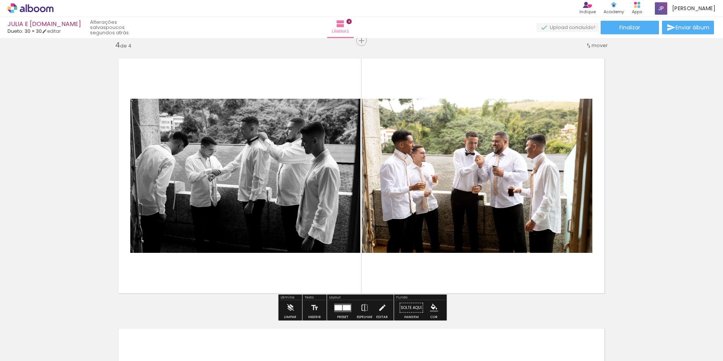
click at [322, 145] on quentale-photo at bounding box center [245, 176] width 230 height 154
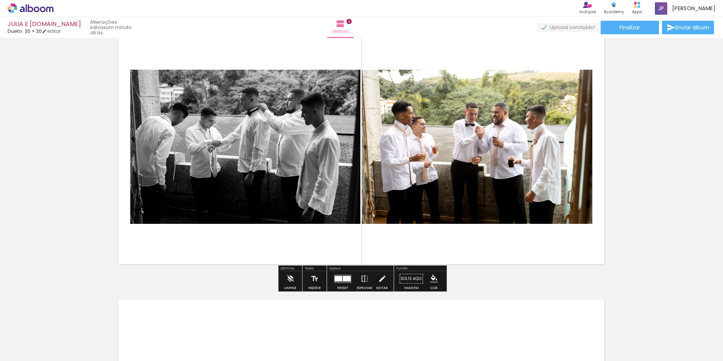
scroll to position [852, 0]
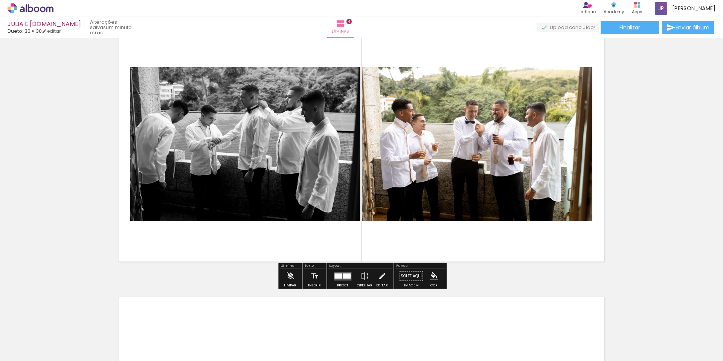
click at [320, 151] on quentale-photo at bounding box center [245, 144] width 230 height 154
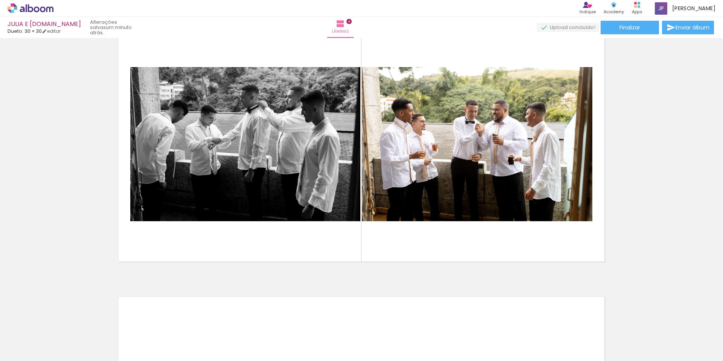
scroll to position [0, 75]
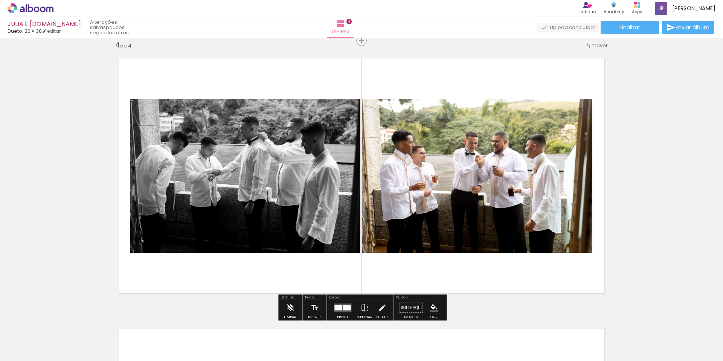
scroll to position [820, 0]
click at [328, 182] on quentale-photo at bounding box center [245, 176] width 230 height 154
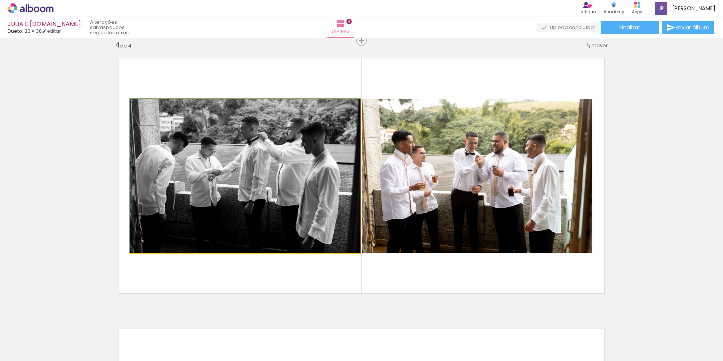
click at [328, 182] on quentale-photo at bounding box center [245, 176] width 230 height 154
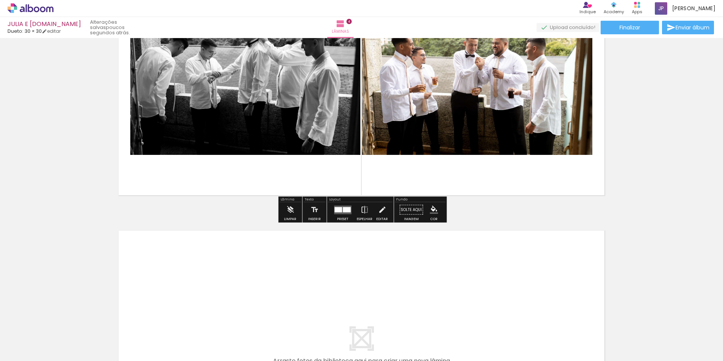
scroll to position [919, 0]
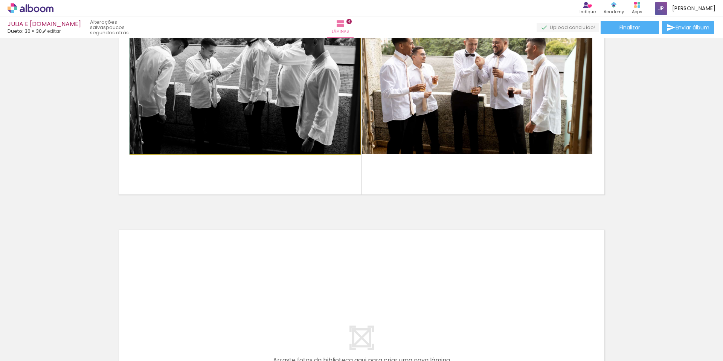
click at [324, 105] on quentale-photo at bounding box center [245, 77] width 230 height 154
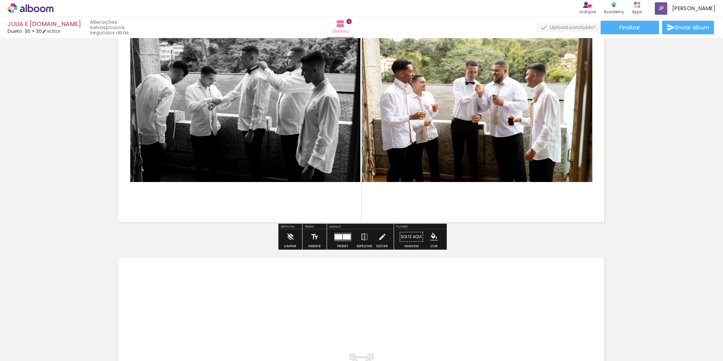
scroll to position [890, 0]
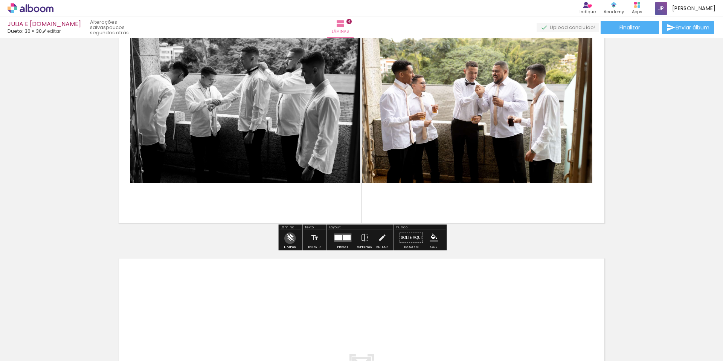
click at [290, 238] on iron-icon at bounding box center [290, 237] width 8 height 15
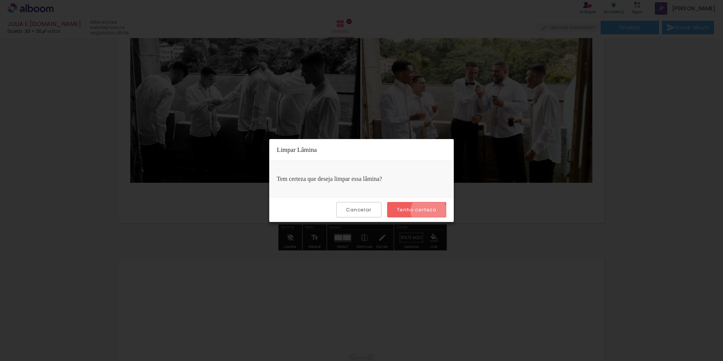
click at [0, 0] on slot "Tenho certeza" at bounding box center [0, 0] width 0 height 0
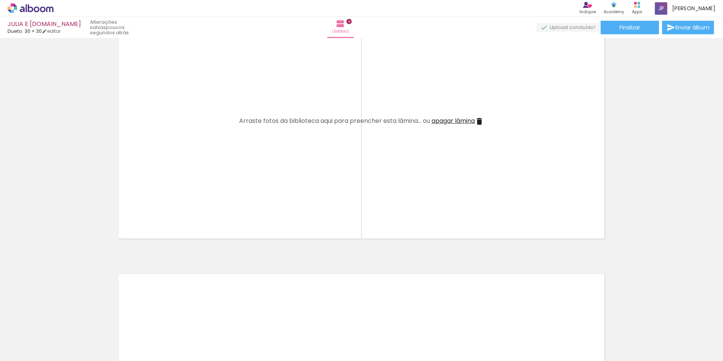
scroll to position [841, 0]
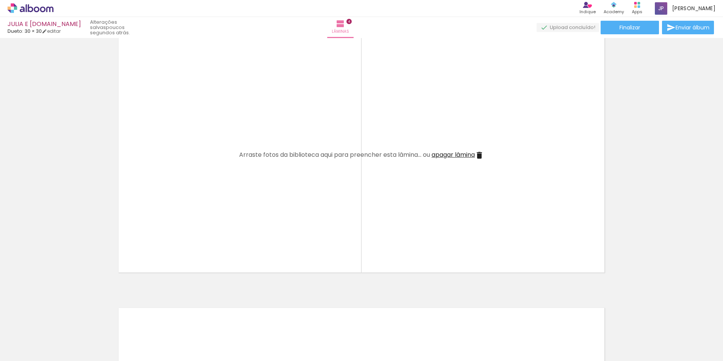
click at [18, 346] on div at bounding box center [1, 336] width 34 height 24
drag, startPoint x: 255, startPoint y: 333, endPoint x: 268, endPoint y: 196, distance: 137.3
click at [268, 196] on quentale-workspace at bounding box center [361, 180] width 723 height 361
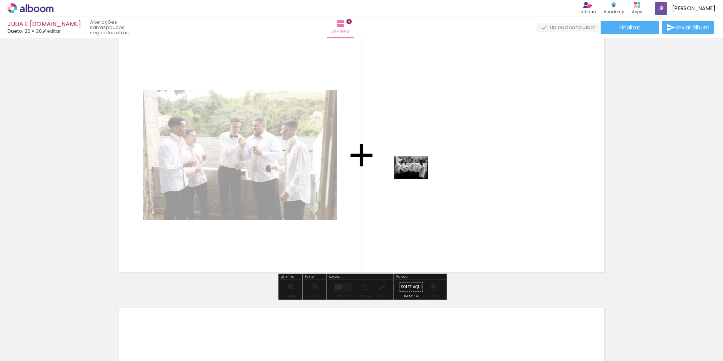
drag, startPoint x: 209, startPoint y: 333, endPoint x: 417, endPoint y: 179, distance: 258.5
click at [417, 179] on quentale-workspace at bounding box center [361, 180] width 723 height 361
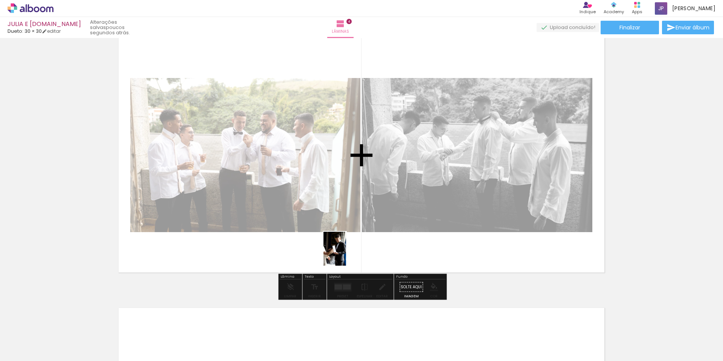
drag, startPoint x: 374, startPoint y: 337, endPoint x: 346, endPoint y: 254, distance: 87.4
click at [346, 254] on quentale-workspace at bounding box center [361, 180] width 723 height 361
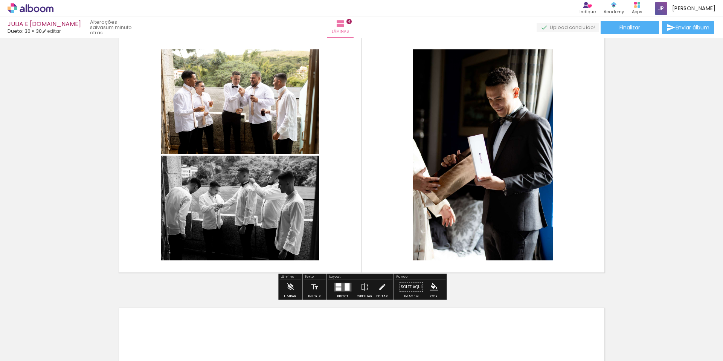
scroll to position [818, 0]
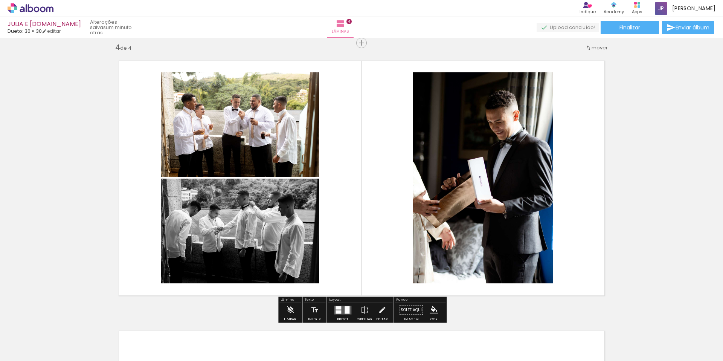
click at [340, 309] on quentale-layouter at bounding box center [342, 310] width 17 height 9
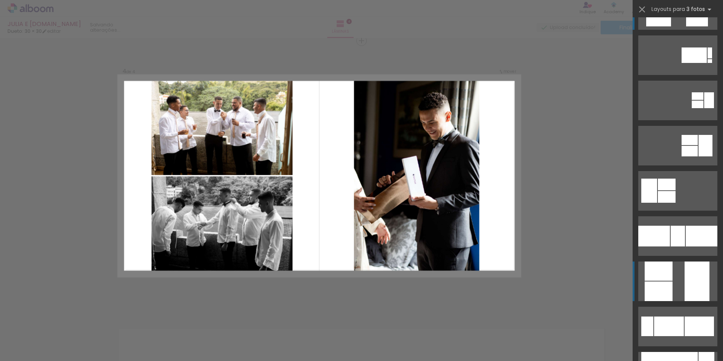
scroll to position [0, 0]
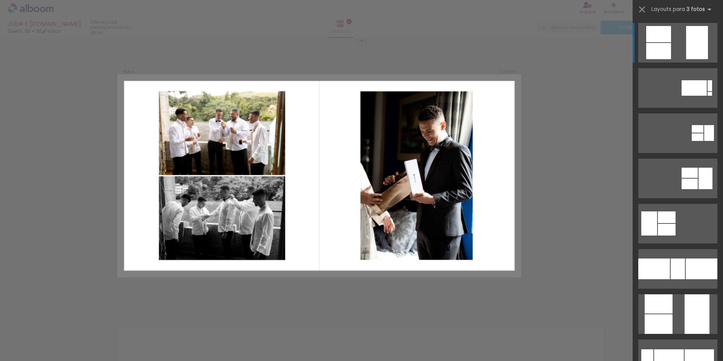
scroll to position [0, 167]
click at [708, 92] on div at bounding box center [710, 94] width 5 height 4
click at [675, 68] on quentale-layouter at bounding box center [678, 88] width 79 height 40
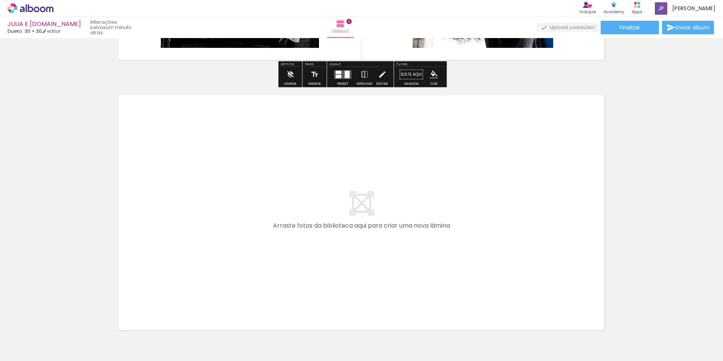
scroll to position [1059, 0]
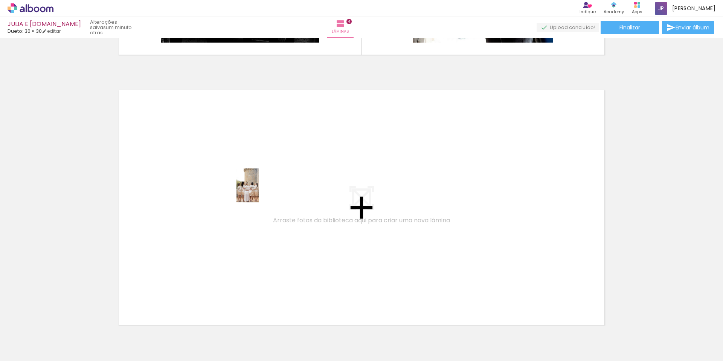
click at [258, 190] on quentale-workspace at bounding box center [361, 180] width 723 height 361
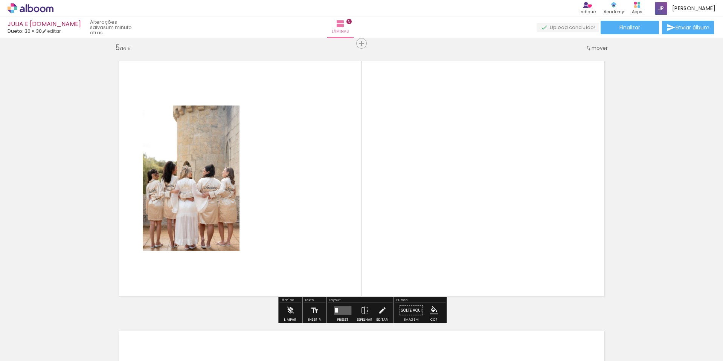
scroll to position [1090, 0]
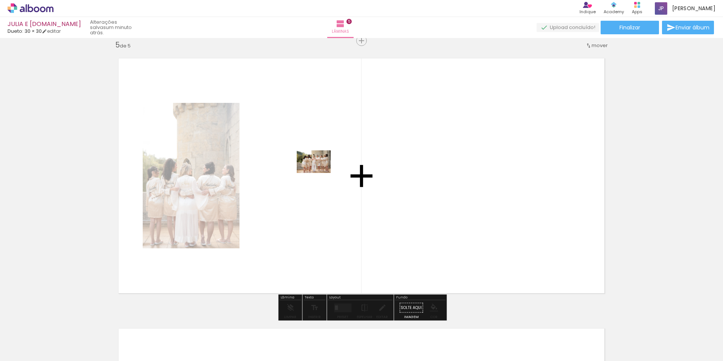
drag, startPoint x: 417, startPoint y: 342, endPoint x: 487, endPoint y: 313, distance: 76.2
click at [319, 172] on quentale-workspace at bounding box center [361, 180] width 723 height 361
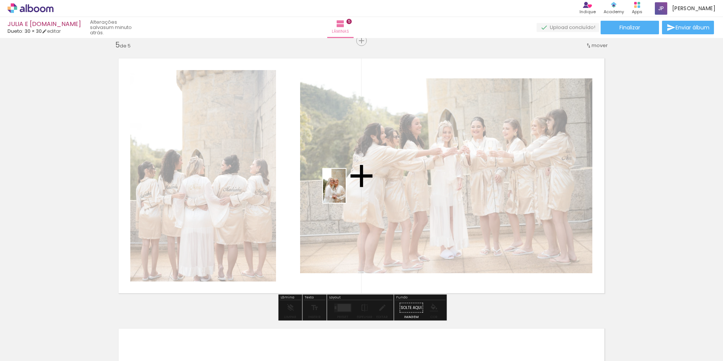
drag, startPoint x: 456, startPoint y: 343, endPoint x: 510, endPoint y: 289, distance: 77.0
click at [346, 191] on quentale-workspace at bounding box center [361, 180] width 723 height 361
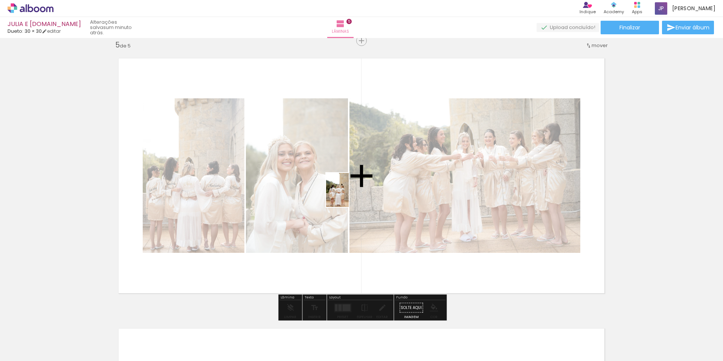
drag, startPoint x: 537, startPoint y: 335, endPoint x: 349, endPoint y: 196, distance: 234.1
click at [349, 196] on quentale-workspace at bounding box center [361, 180] width 723 height 361
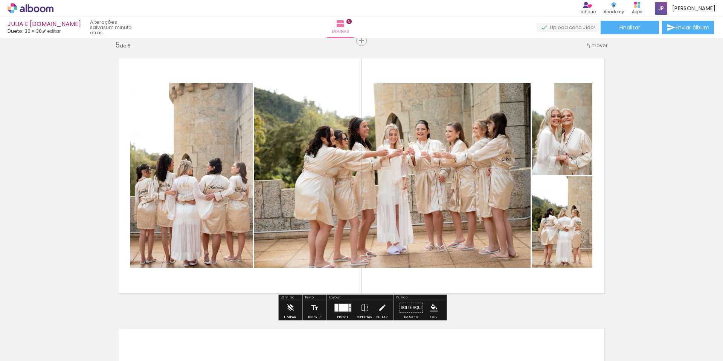
click at [343, 308] on div at bounding box center [343, 308] width 9 height 8
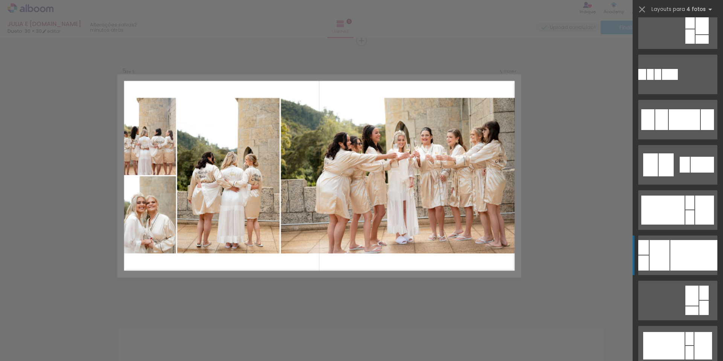
scroll to position [648, 0]
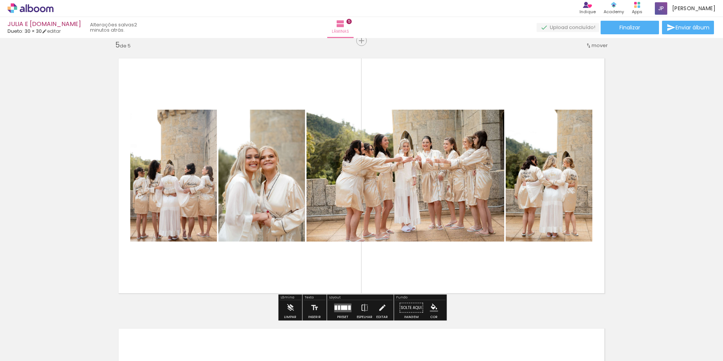
click at [343, 309] on div at bounding box center [344, 307] width 6 height 5
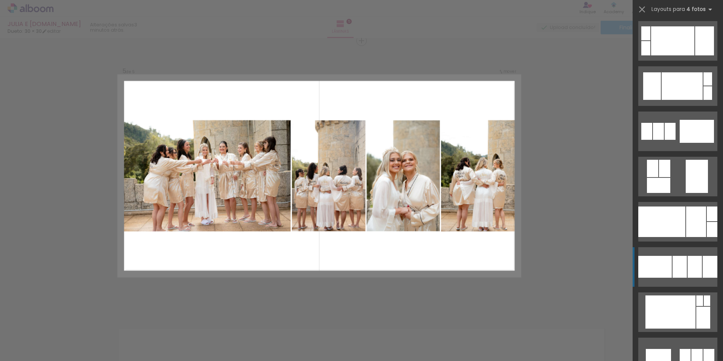
scroll to position [1855, 0]
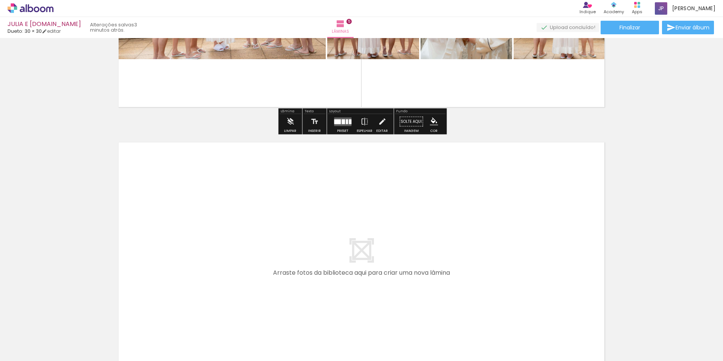
scroll to position [1323, 0]
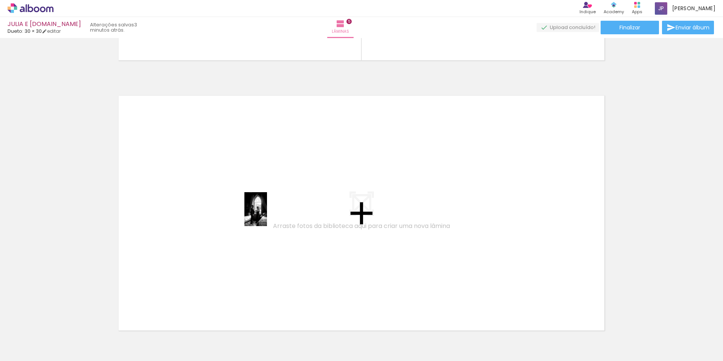
drag, startPoint x: 330, startPoint y: 339, endPoint x: 267, endPoint y: 215, distance: 139.5
click at [267, 215] on quentale-workspace at bounding box center [361, 180] width 723 height 361
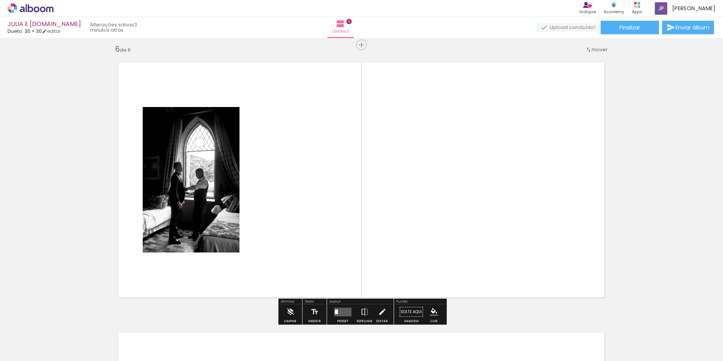
scroll to position [1360, 0]
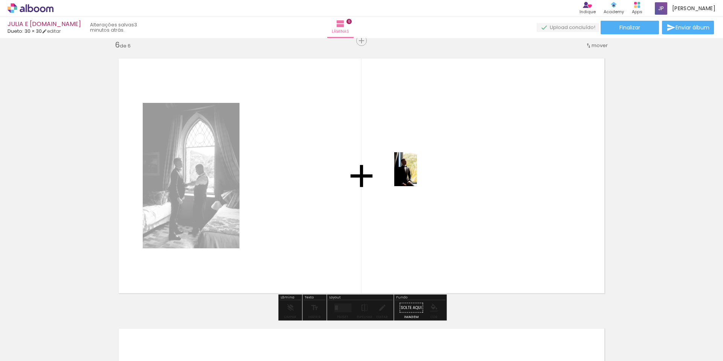
drag, startPoint x: 498, startPoint y: 336, endPoint x: 417, endPoint y: 175, distance: 179.9
click at [417, 175] on quentale-workspace at bounding box center [361, 180] width 723 height 361
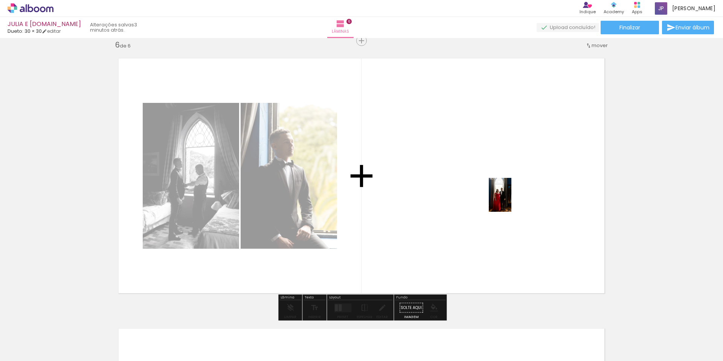
drag, startPoint x: 626, startPoint y: 341, endPoint x: 512, endPoint y: 200, distance: 181.3
click at [512, 200] on quentale-workspace at bounding box center [361, 180] width 723 height 361
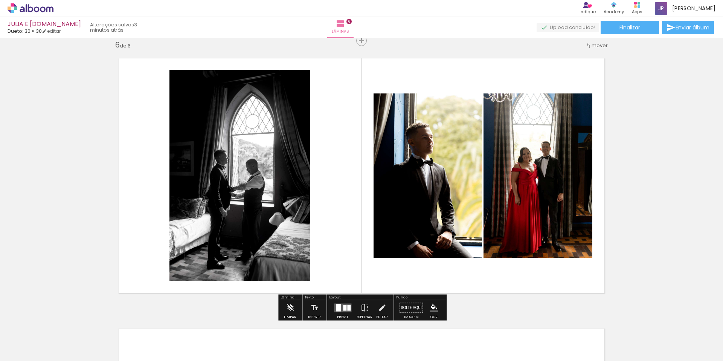
click at [343, 307] on div at bounding box center [344, 308] width 3 height 6
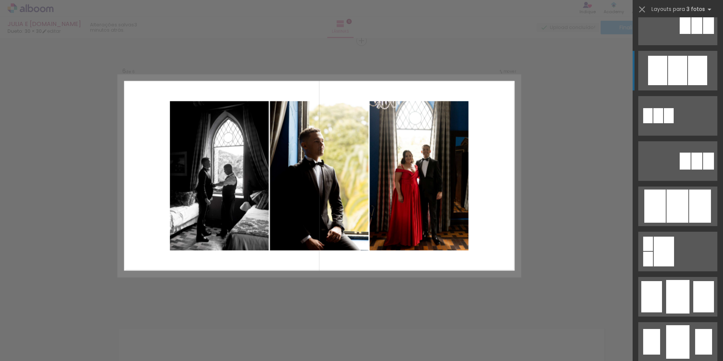
scroll to position [358, 0]
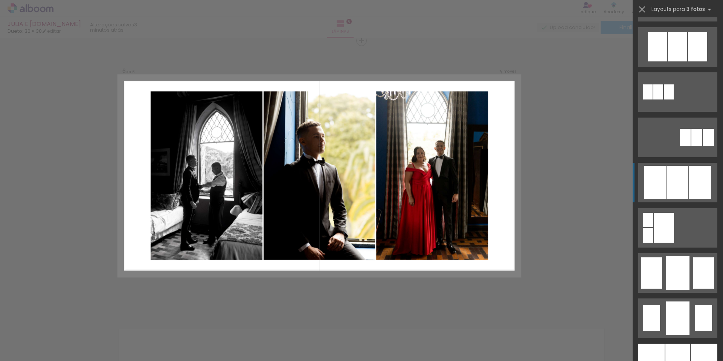
click at [671, 61] on div at bounding box center [677, 46] width 19 height 29
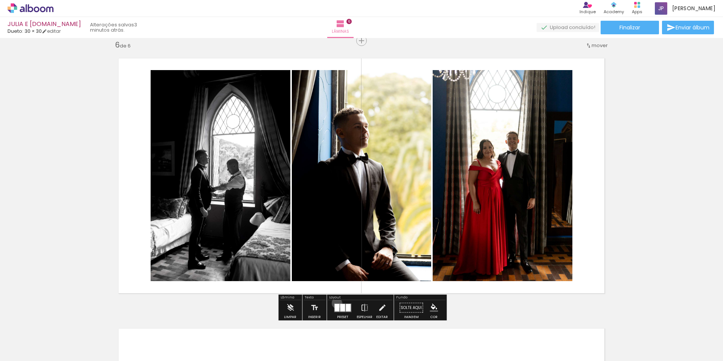
click at [335, 303] on quentale-layouter at bounding box center [342, 307] width 17 height 9
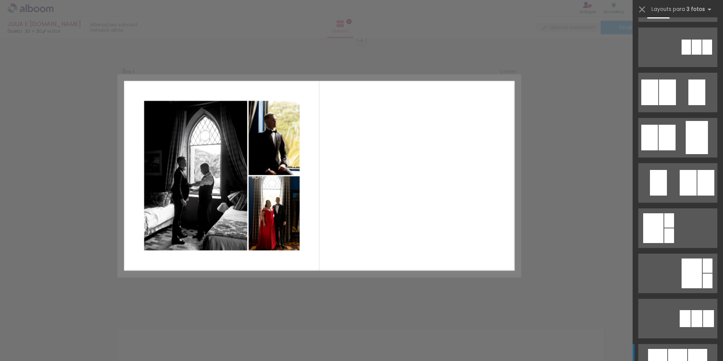
scroll to position [0, 0]
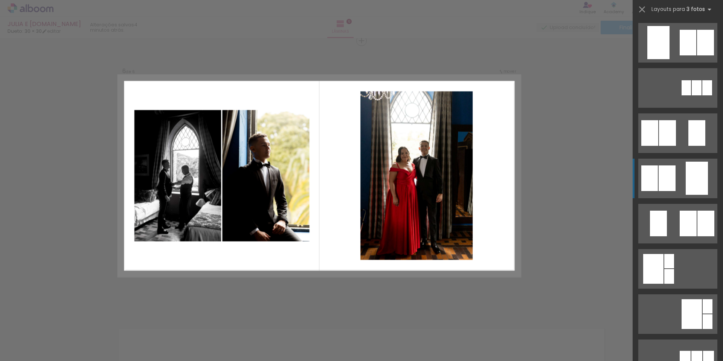
click at [692, 95] on div at bounding box center [697, 87] width 10 height 15
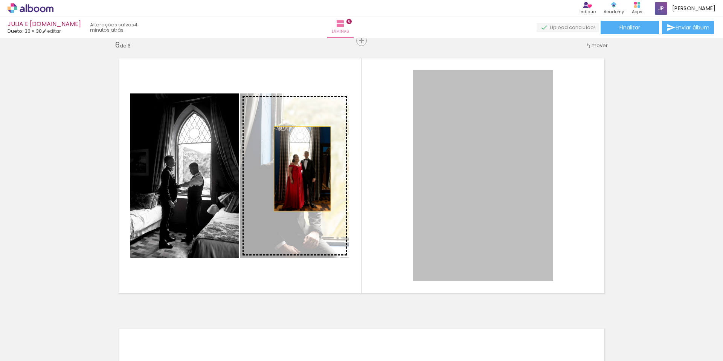
drag, startPoint x: 496, startPoint y: 190, endPoint x: 302, endPoint y: 169, distance: 195.2
click at [0, 0] on slot at bounding box center [0, 0] width 0 height 0
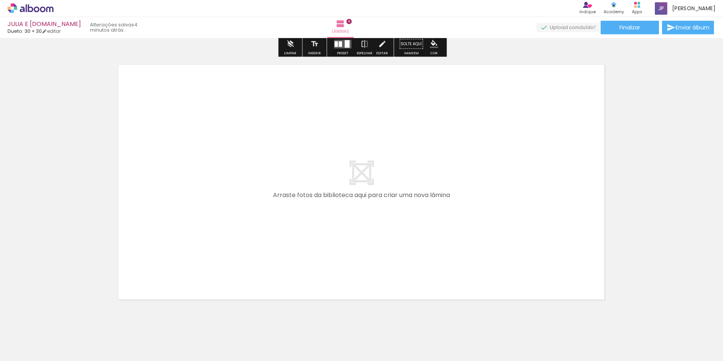
scroll to position [1644, 0]
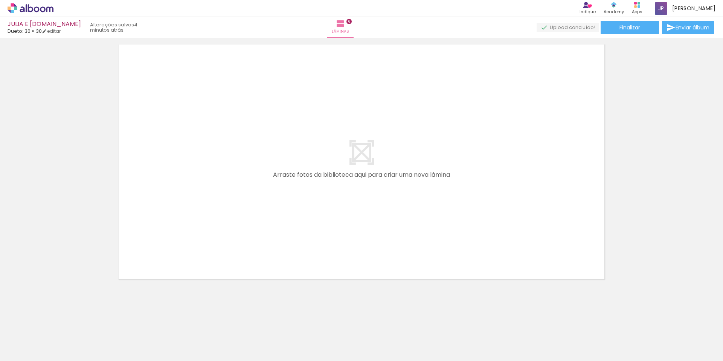
drag, startPoint x: 318, startPoint y: 336, endPoint x: 318, endPoint y: 226, distance: 110.0
click at [318, 226] on quentale-workspace at bounding box center [361, 180] width 723 height 361
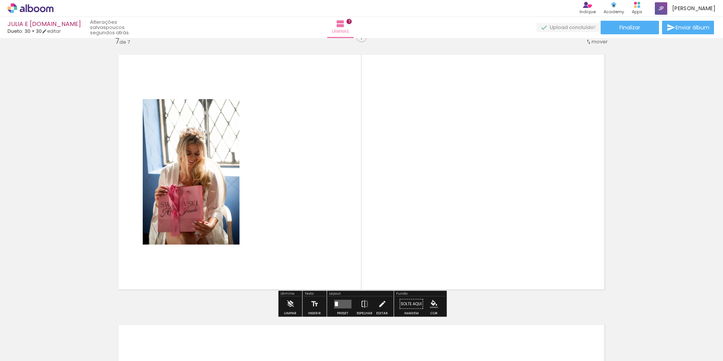
scroll to position [1630, 0]
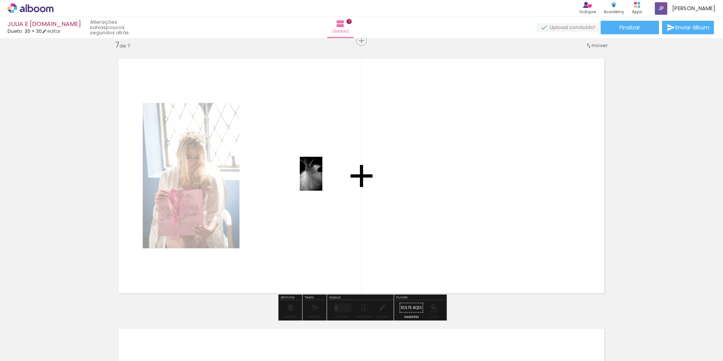
drag, startPoint x: 389, startPoint y: 320, endPoint x: 322, endPoint y: 179, distance: 155.9
click at [322, 179] on quentale-workspace at bounding box center [361, 180] width 723 height 361
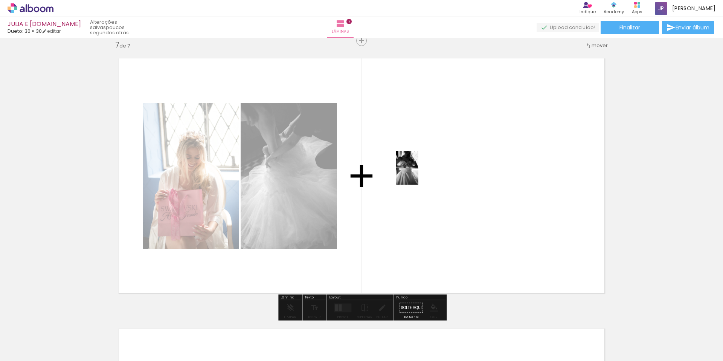
drag, startPoint x: 440, startPoint y: 341, endPoint x: 418, endPoint y: 171, distance: 171.7
click at [418, 171] on quentale-workspace at bounding box center [361, 180] width 723 height 361
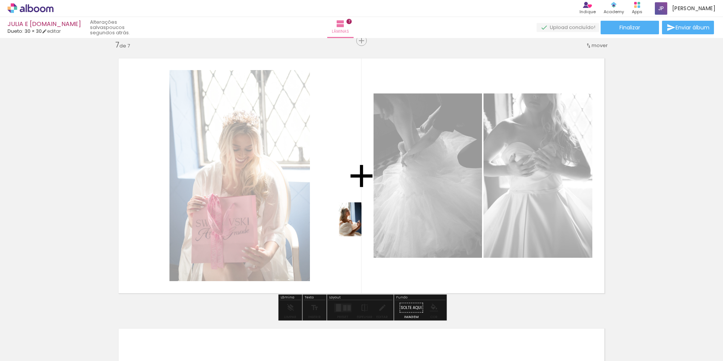
drag, startPoint x: 488, startPoint y: 346, endPoint x: 362, endPoint y: 225, distance: 175.3
click at [362, 225] on quentale-workspace at bounding box center [361, 180] width 723 height 361
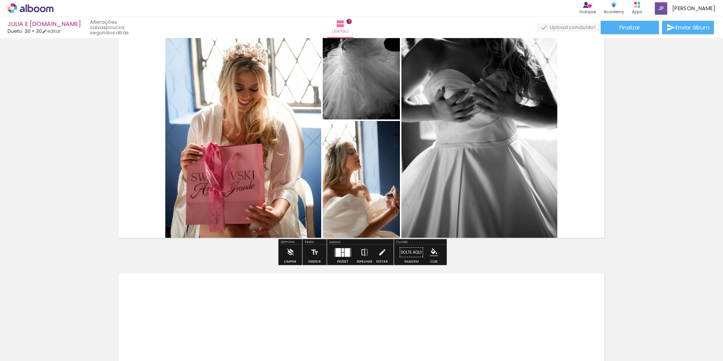
scroll to position [1698, 0]
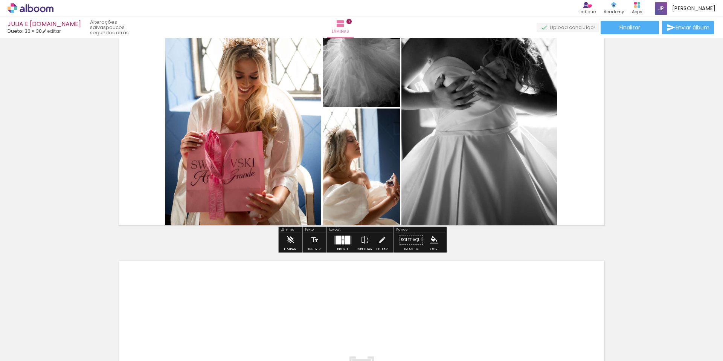
click at [342, 240] on div at bounding box center [343, 242] width 2 height 4
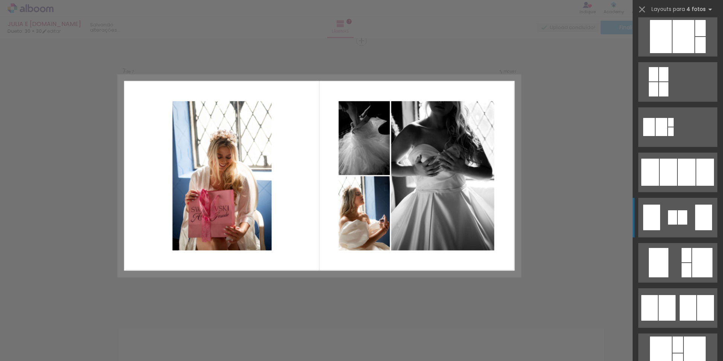
scroll to position [445, 0]
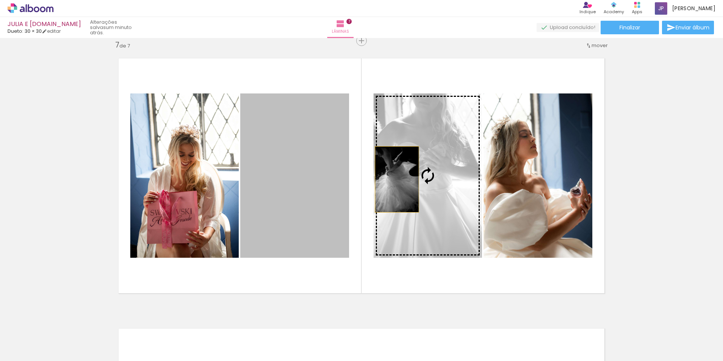
drag, startPoint x: 310, startPoint y: 179, endPoint x: 397, endPoint y: 179, distance: 87.0
click at [0, 0] on slot at bounding box center [0, 0] width 0 height 0
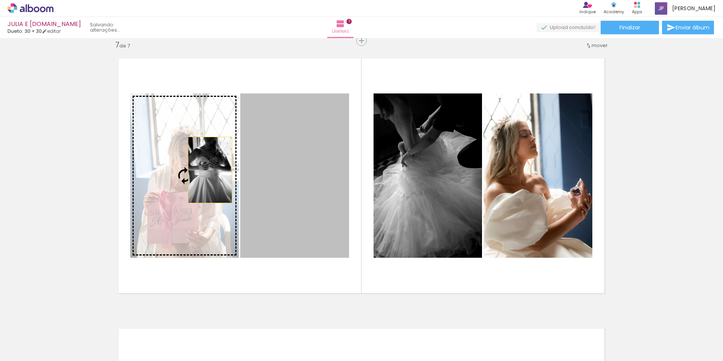
drag, startPoint x: 316, startPoint y: 185, endPoint x: 210, endPoint y: 170, distance: 106.9
click at [0, 0] on slot at bounding box center [0, 0] width 0 height 0
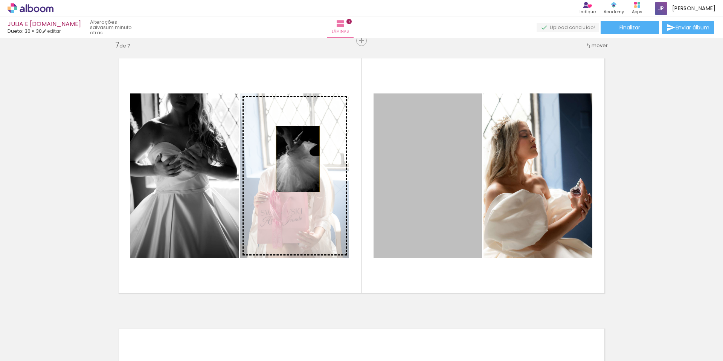
drag, startPoint x: 434, startPoint y: 169, endPoint x: 292, endPoint y: 159, distance: 142.4
click at [0, 0] on slot at bounding box center [0, 0] width 0 height 0
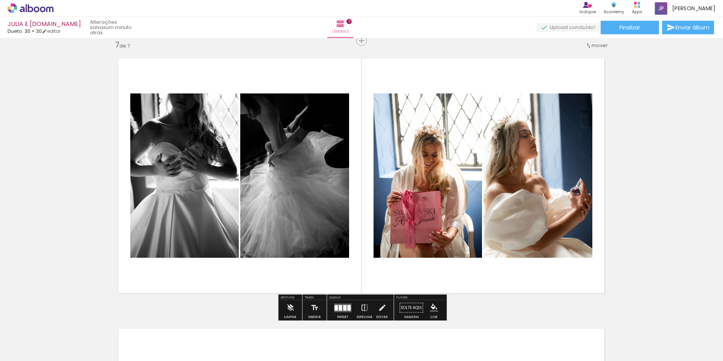
click at [342, 304] on quentale-layouter at bounding box center [342, 307] width 17 height 9
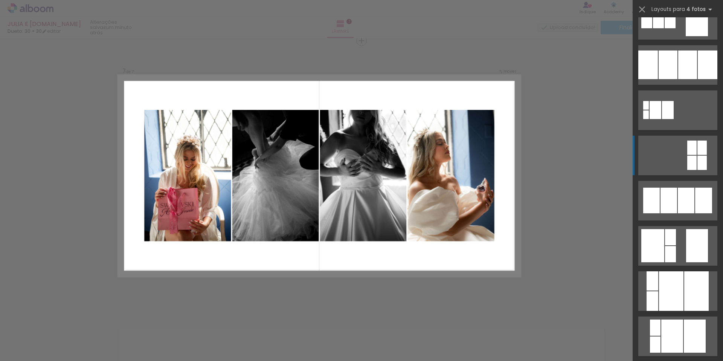
scroll to position [750, 0]
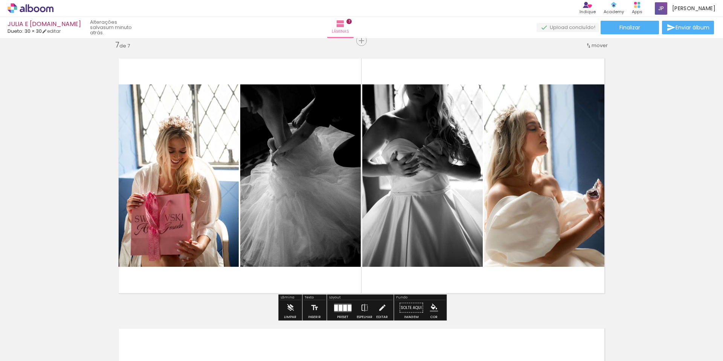
click at [302, 164] on quentale-photo at bounding box center [300, 175] width 121 height 182
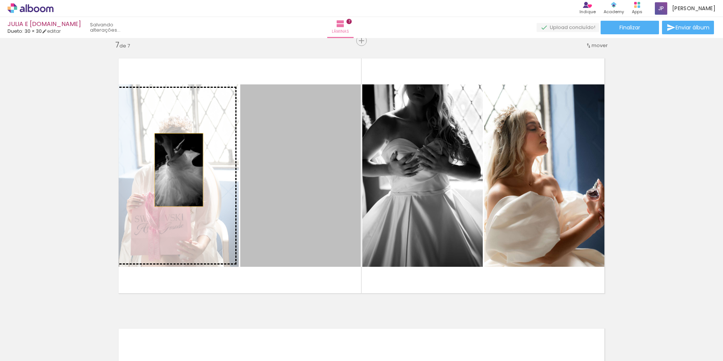
drag, startPoint x: 313, startPoint y: 169, endPoint x: 179, endPoint y: 170, distance: 134.1
click at [0, 0] on slot at bounding box center [0, 0] width 0 height 0
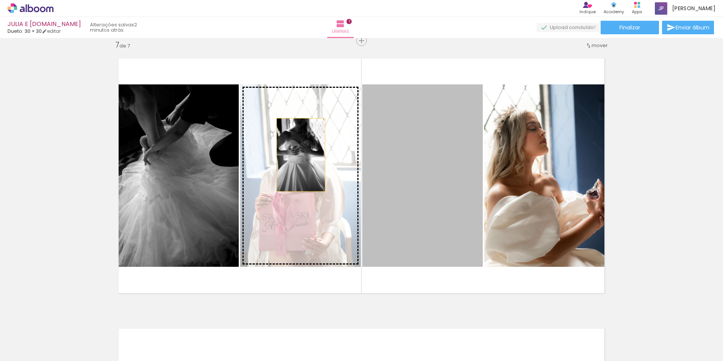
drag, startPoint x: 447, startPoint y: 151, endPoint x: 299, endPoint y: 156, distance: 147.7
click at [0, 0] on slot at bounding box center [0, 0] width 0 height 0
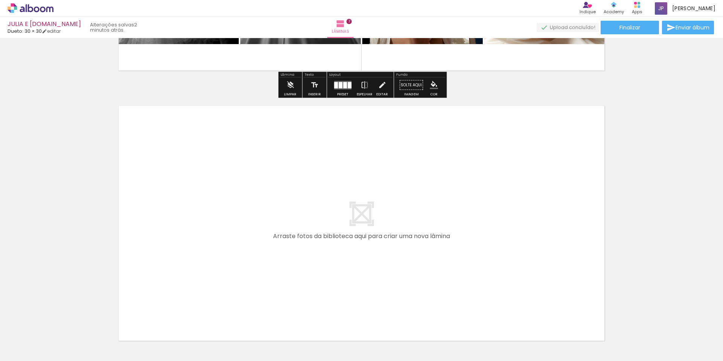
scroll to position [1875, 0]
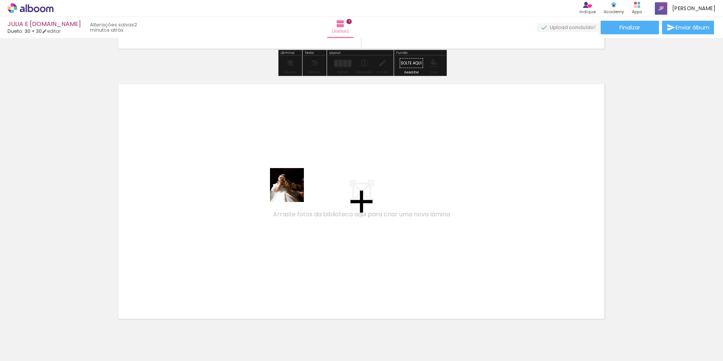
drag, startPoint x: 312, startPoint y: 340, endPoint x: 292, endPoint y: 185, distance: 156.2
click at [292, 185] on quentale-workspace at bounding box center [361, 180] width 723 height 361
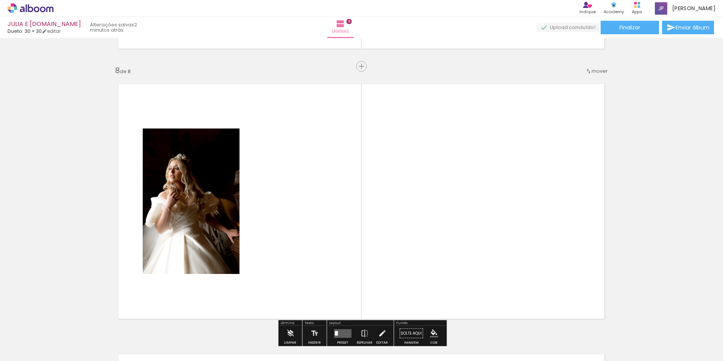
scroll to position [1901, 0]
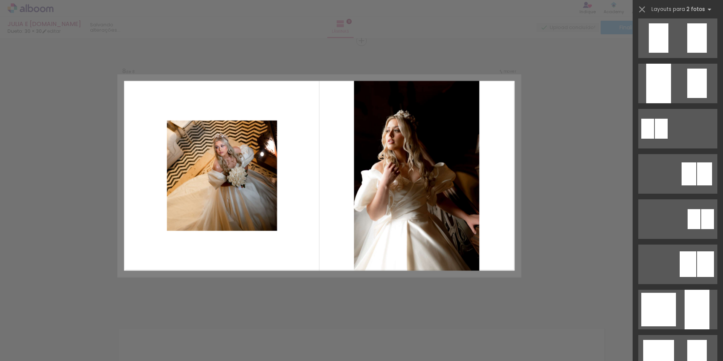
scroll to position [481, 0]
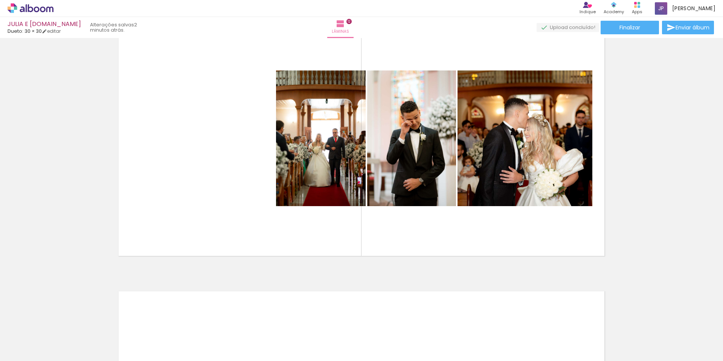
scroll to position [3046, 0]
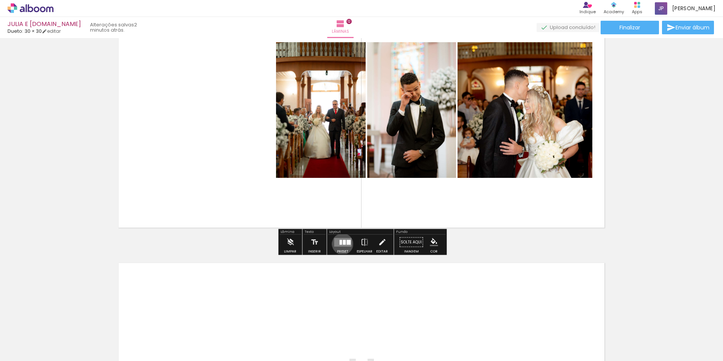
click at [343, 244] on div at bounding box center [344, 242] width 3 height 5
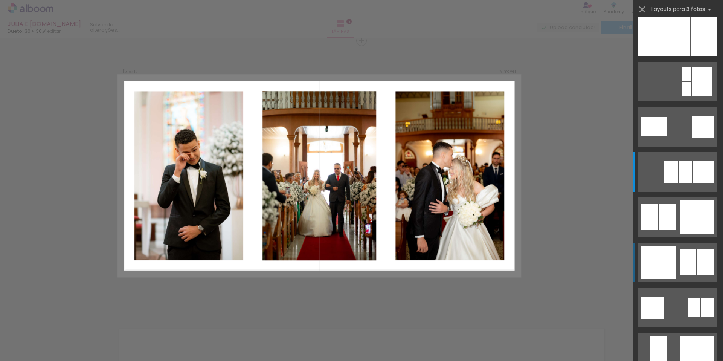
scroll to position [507, 0]
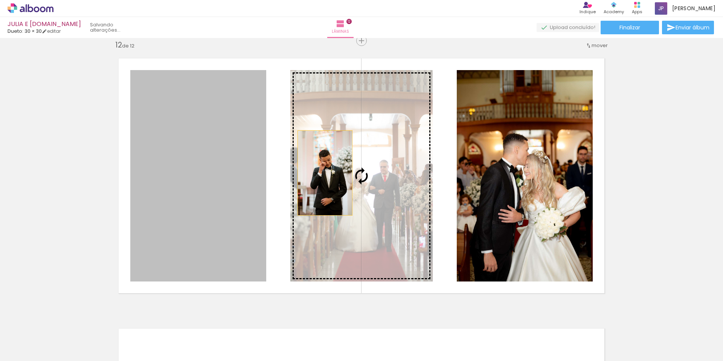
drag, startPoint x: 222, startPoint y: 176, endPoint x: 325, endPoint y: 173, distance: 102.9
click at [0, 0] on slot at bounding box center [0, 0] width 0 height 0
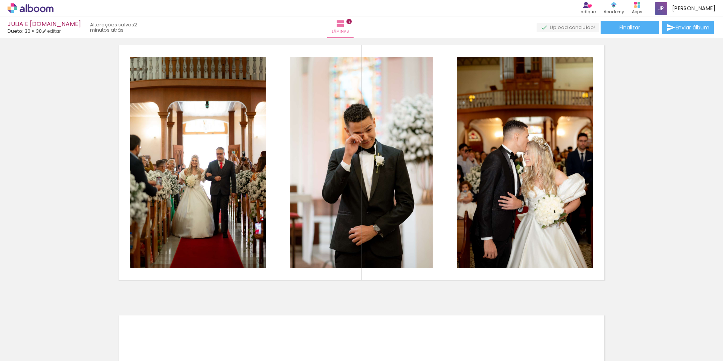
scroll to position [3016, 0]
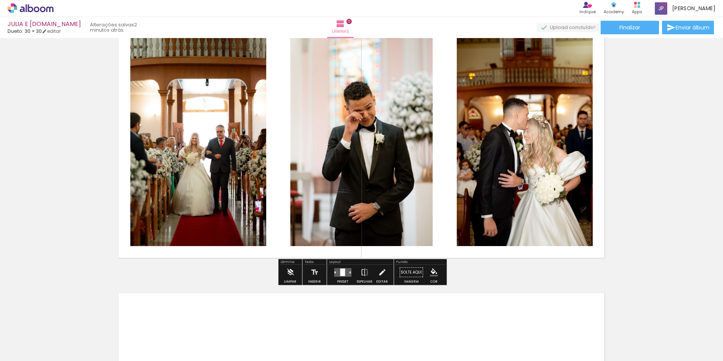
click at [337, 270] on quentale-layouter at bounding box center [342, 272] width 17 height 9
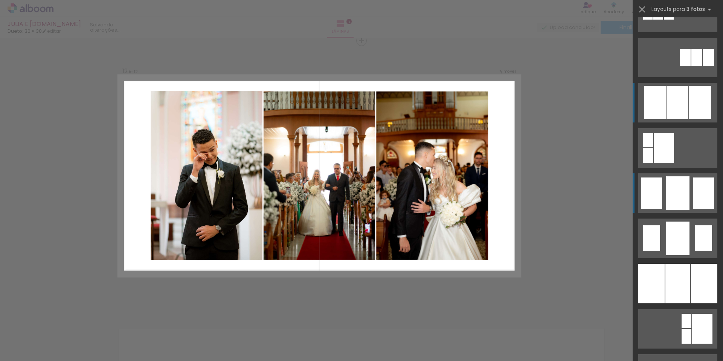
scroll to position [429, 0]
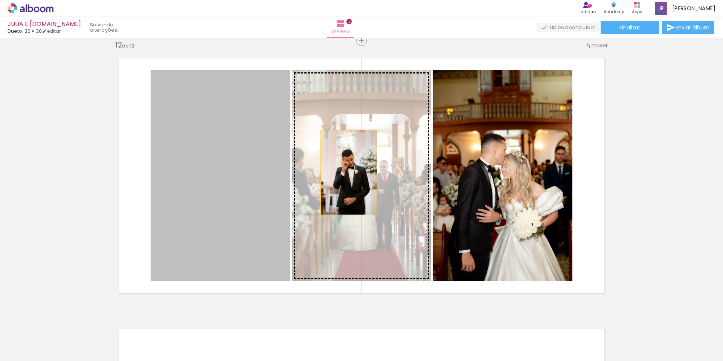
drag, startPoint x: 255, startPoint y: 171, endPoint x: 349, endPoint y: 173, distance: 93.4
click at [0, 0] on slot at bounding box center [0, 0] width 0 height 0
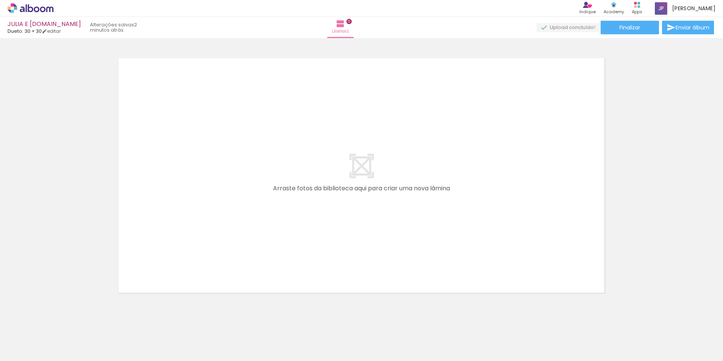
scroll to position [3265, 0]
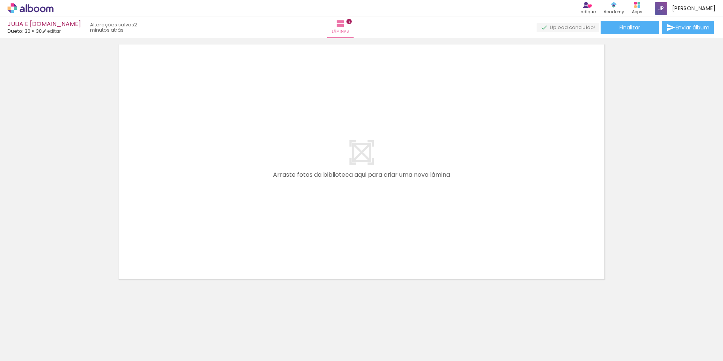
click at [92, 337] on div at bounding box center [75, 336] width 34 height 24
drag, startPoint x: 218, startPoint y: 340, endPoint x: 278, endPoint y: 210, distance: 142.9
click at [229, 184] on quentale-workspace at bounding box center [361, 180] width 723 height 361
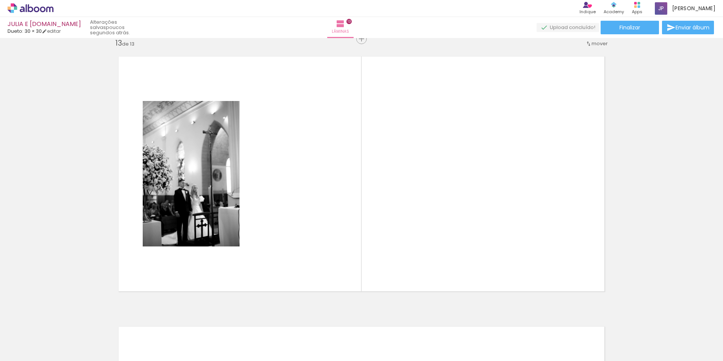
scroll to position [3251, 0]
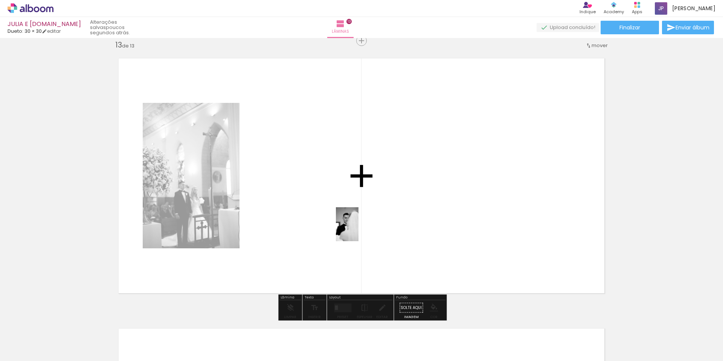
drag, startPoint x: 398, startPoint y: 342, endPoint x: 356, endPoint y: 223, distance: 125.7
click at [356, 223] on quentale-workspace at bounding box center [361, 180] width 723 height 361
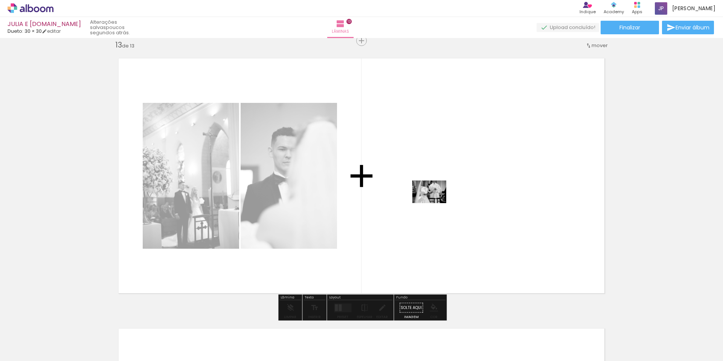
drag, startPoint x: 434, startPoint y: 345, endPoint x: 435, endPoint y: 203, distance: 142.8
click at [435, 203] on quentale-workspace at bounding box center [361, 180] width 723 height 361
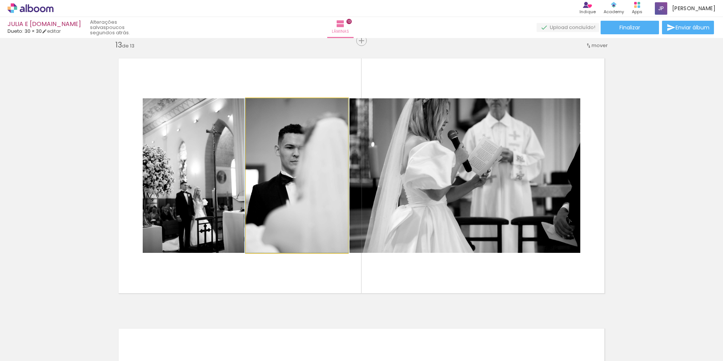
click at [308, 169] on quentale-photo at bounding box center [297, 175] width 102 height 154
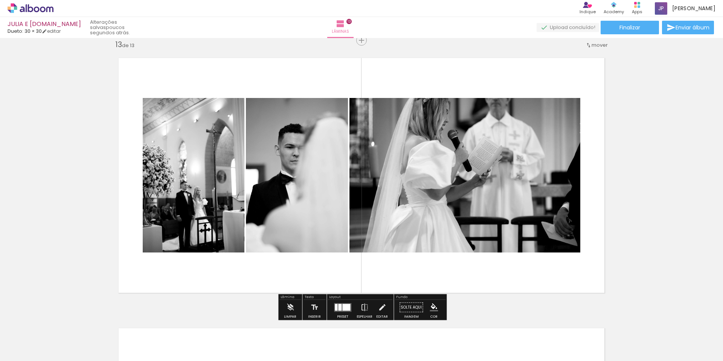
scroll to position [3280, 0]
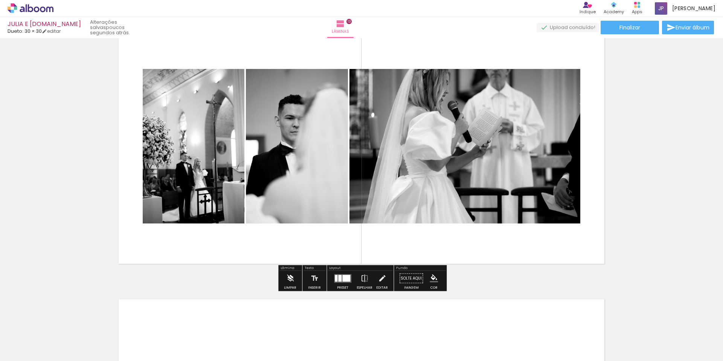
click at [290, 281] on iron-icon at bounding box center [290, 278] width 8 height 15
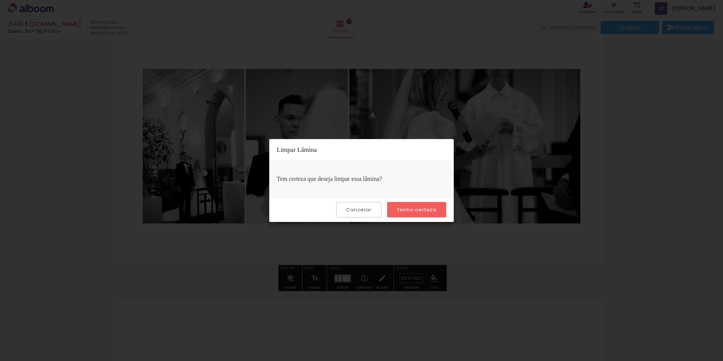
click at [0, 0] on slot "Tenho certeza" at bounding box center [0, 0] width 0 height 0
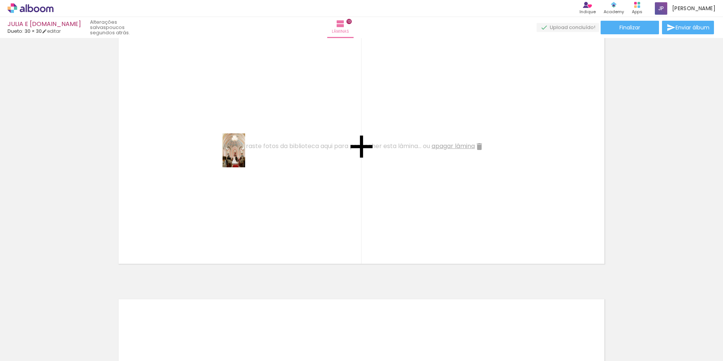
drag, startPoint x: 186, startPoint y: 329, endPoint x: 245, endPoint y: 156, distance: 183.0
click at [245, 156] on quentale-workspace at bounding box center [361, 180] width 723 height 361
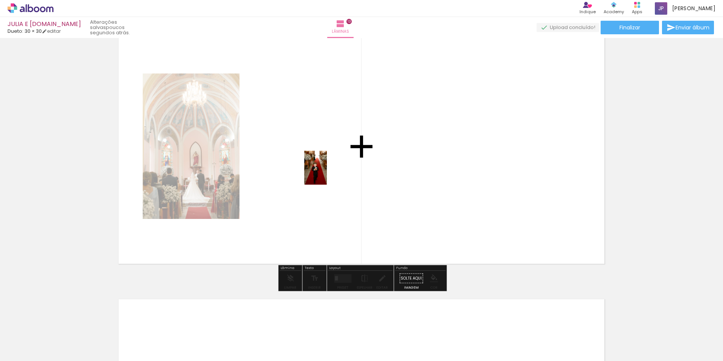
drag, startPoint x: 263, startPoint y: 345, endPoint x: 327, endPoint y: 173, distance: 182.8
click at [327, 173] on quentale-workspace at bounding box center [361, 180] width 723 height 361
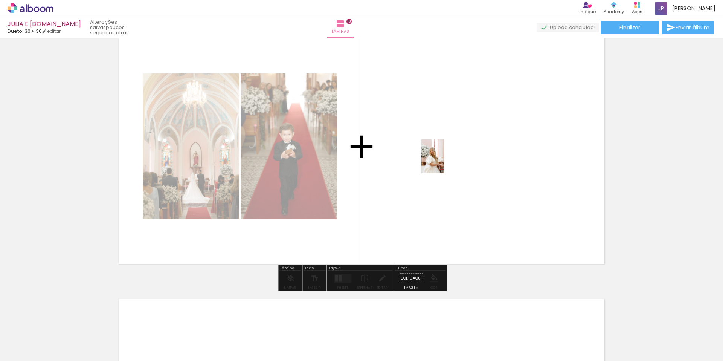
drag, startPoint x: 306, startPoint y: 344, endPoint x: 444, endPoint y: 162, distance: 228.6
click at [444, 162] on quentale-workspace at bounding box center [361, 180] width 723 height 361
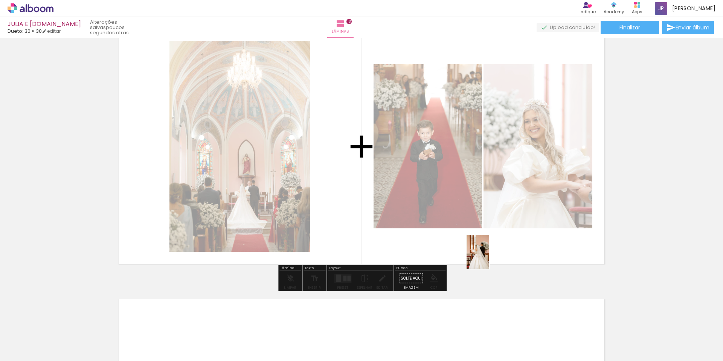
drag, startPoint x: 481, startPoint y: 340, endPoint x: 489, endPoint y: 257, distance: 83.3
click at [489, 257] on quentale-workspace at bounding box center [361, 180] width 723 height 361
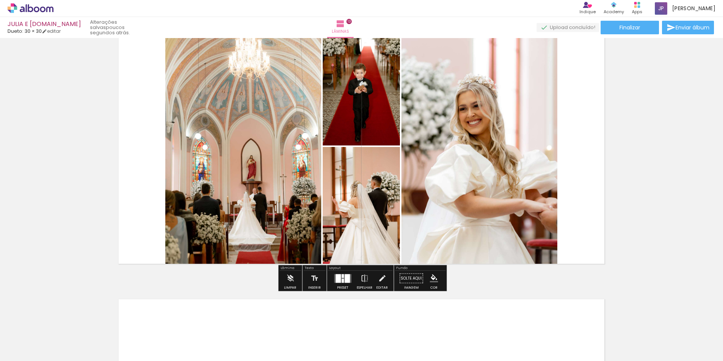
click at [345, 278] on div at bounding box center [347, 278] width 5 height 9
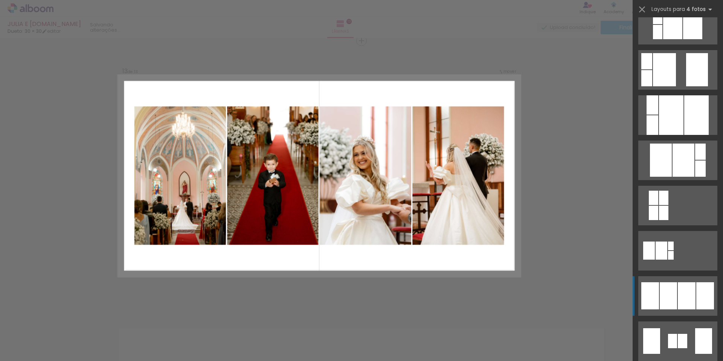
scroll to position [292, 0]
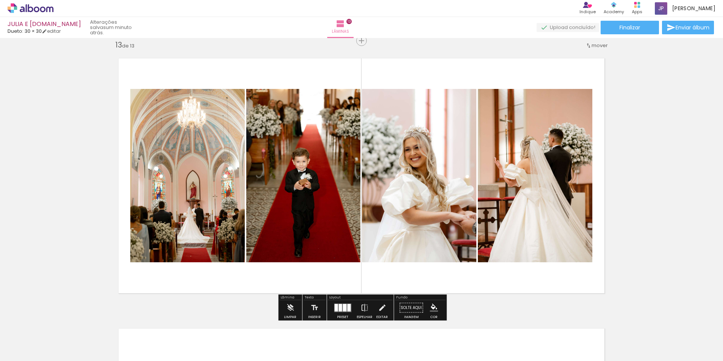
click at [538, 197] on quentale-photo at bounding box center [535, 175] width 115 height 173
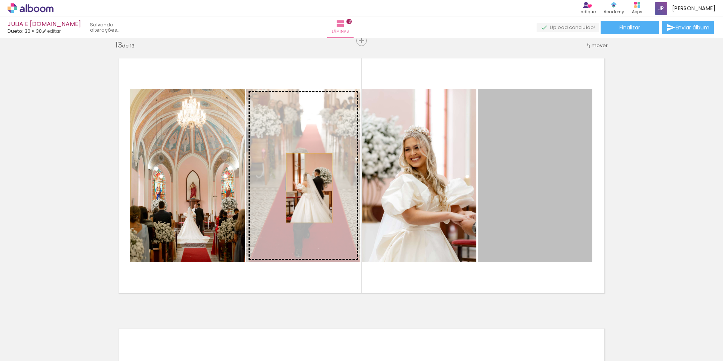
drag, startPoint x: 538, startPoint y: 197, endPoint x: 309, endPoint y: 188, distance: 228.5
click at [0, 0] on slot at bounding box center [0, 0] width 0 height 0
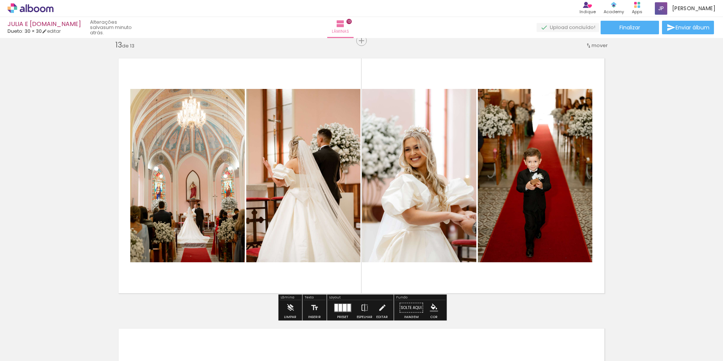
click at [600, 176] on quentale-layouter at bounding box center [361, 175] width 503 height 251
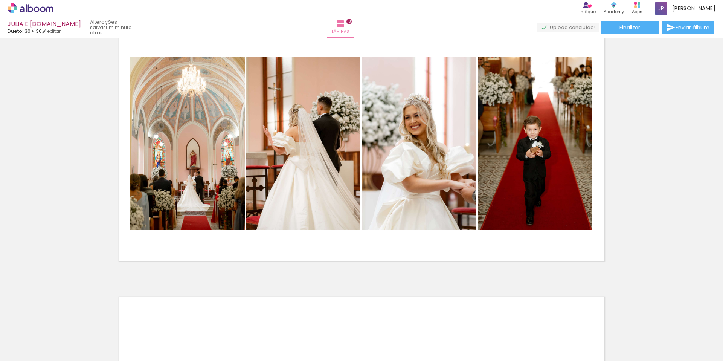
scroll to position [3284, 0]
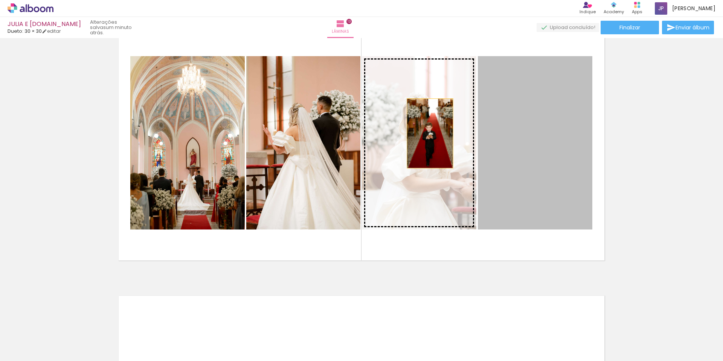
drag, startPoint x: 552, startPoint y: 150, endPoint x: 430, endPoint y: 133, distance: 123.1
click at [0, 0] on slot at bounding box center [0, 0] width 0 height 0
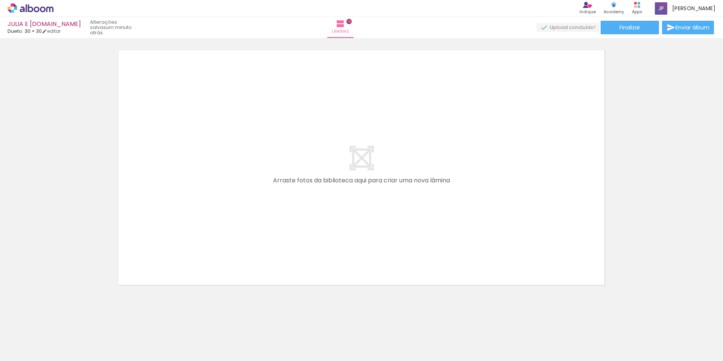
scroll to position [3535, 0]
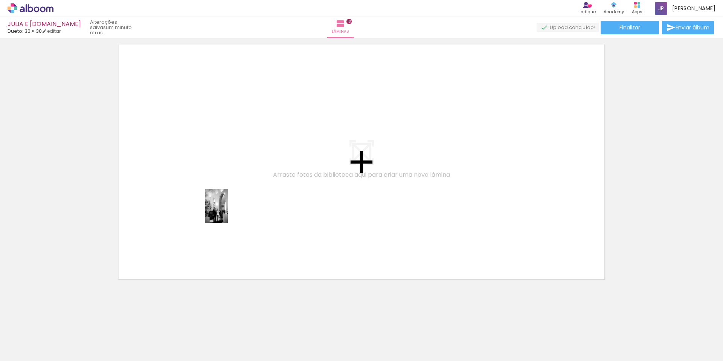
drag, startPoint x: 220, startPoint y: 341, endPoint x: 228, endPoint y: 211, distance: 130.2
click at [228, 211] on quentale-workspace at bounding box center [361, 180] width 723 height 361
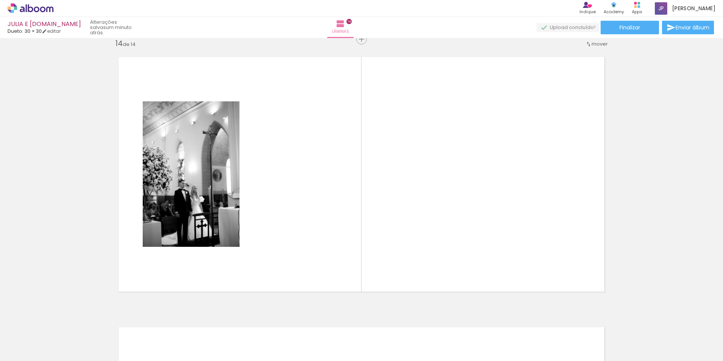
scroll to position [3521, 0]
